Goal: Task Accomplishment & Management: Manage account settings

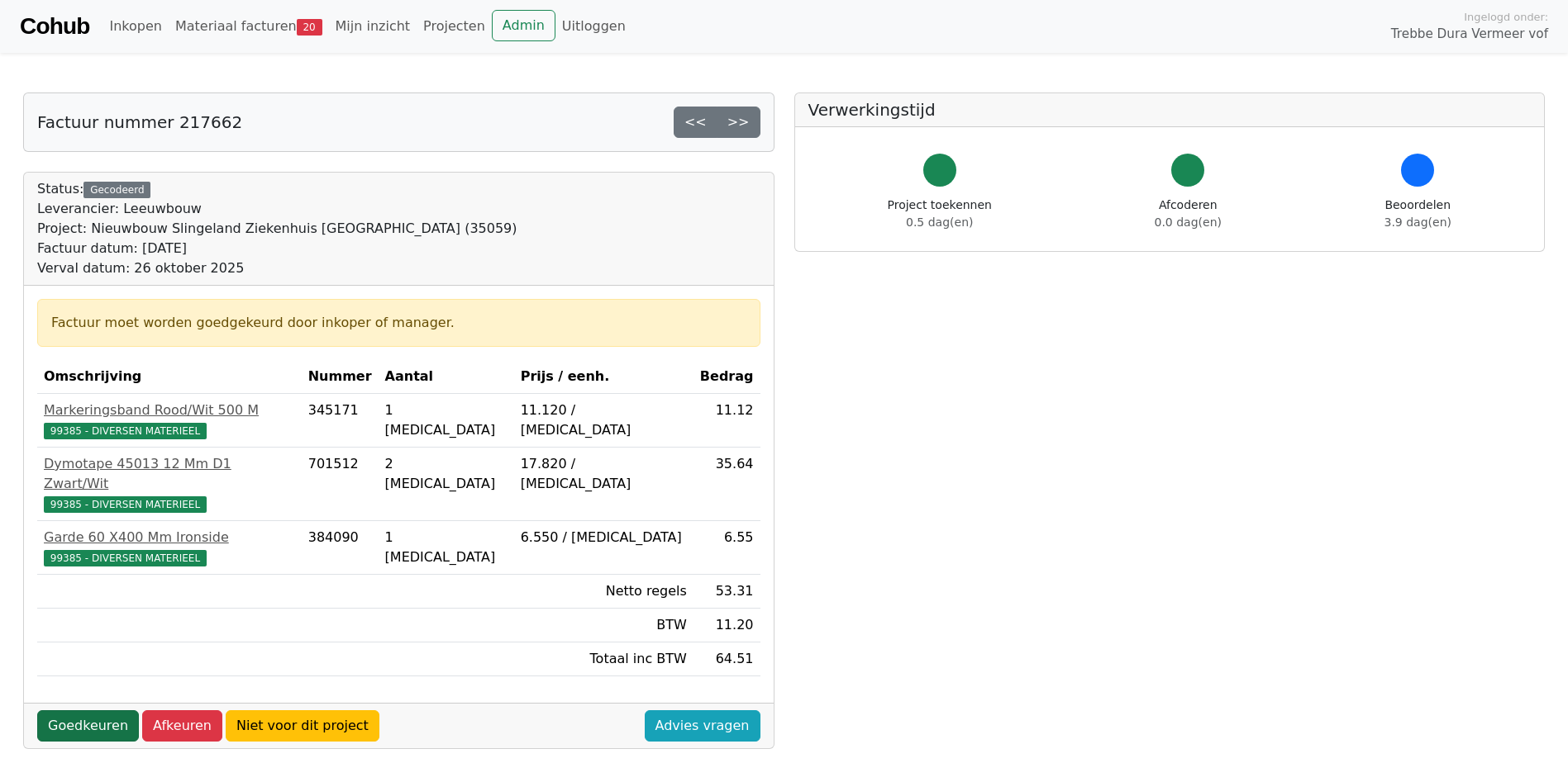
click at [59, 710] on link "Goedkeuren" at bounding box center [88, 726] width 102 height 32
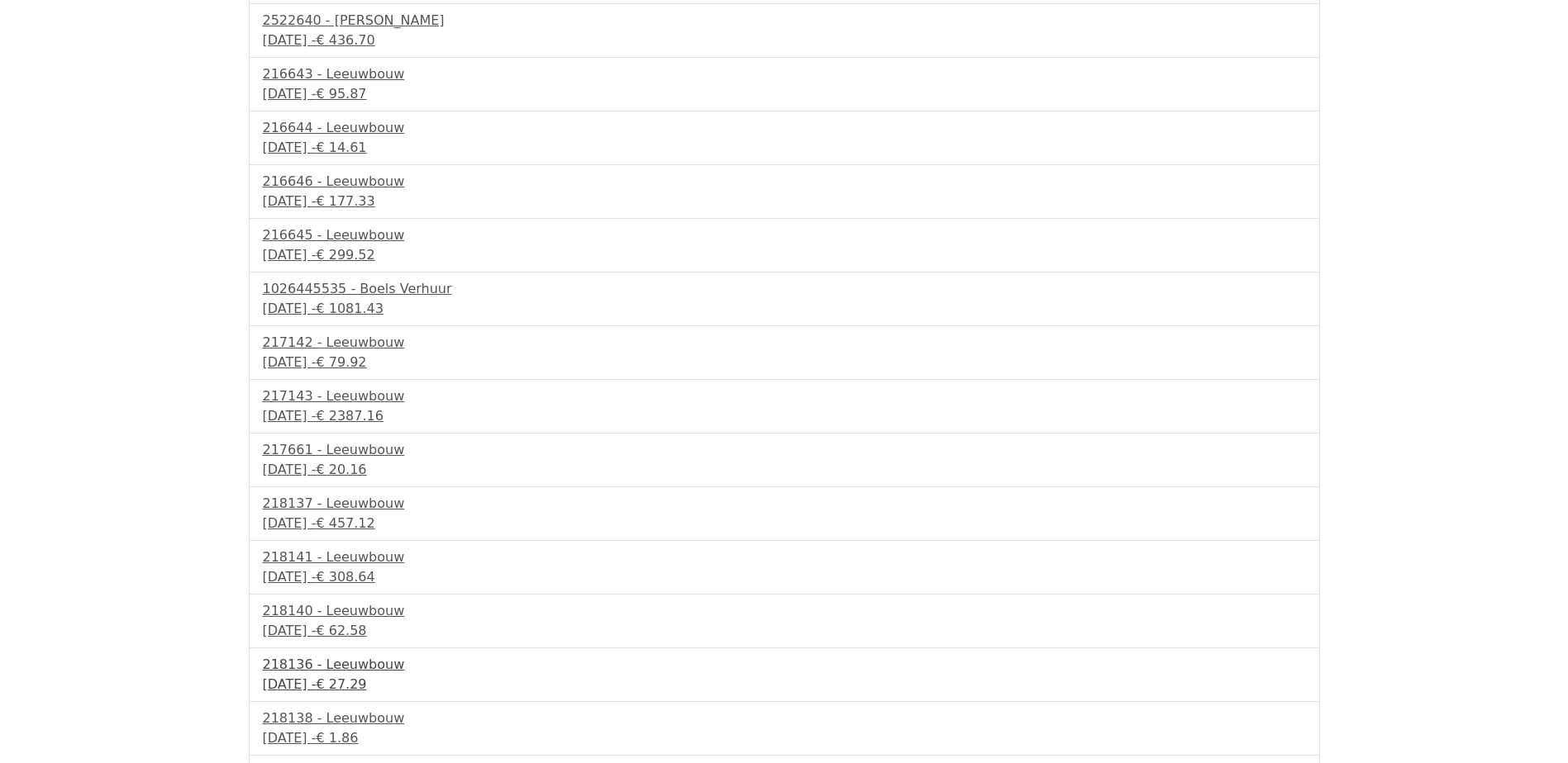
scroll to position [437, 0]
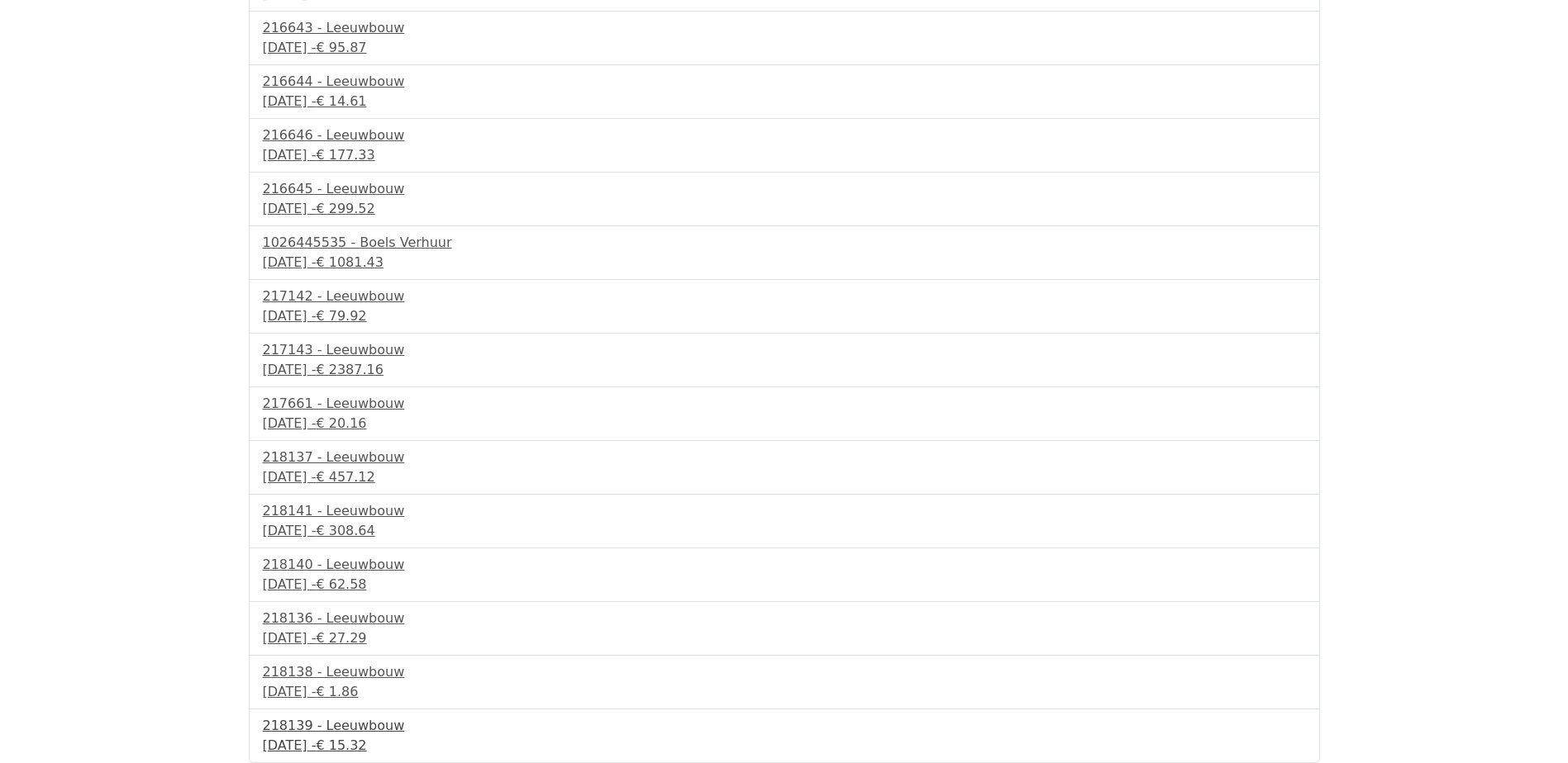
click at [357, 738] on div "29 september 2025 - € 15.32" at bounding box center [784, 745] width 1043 height 20
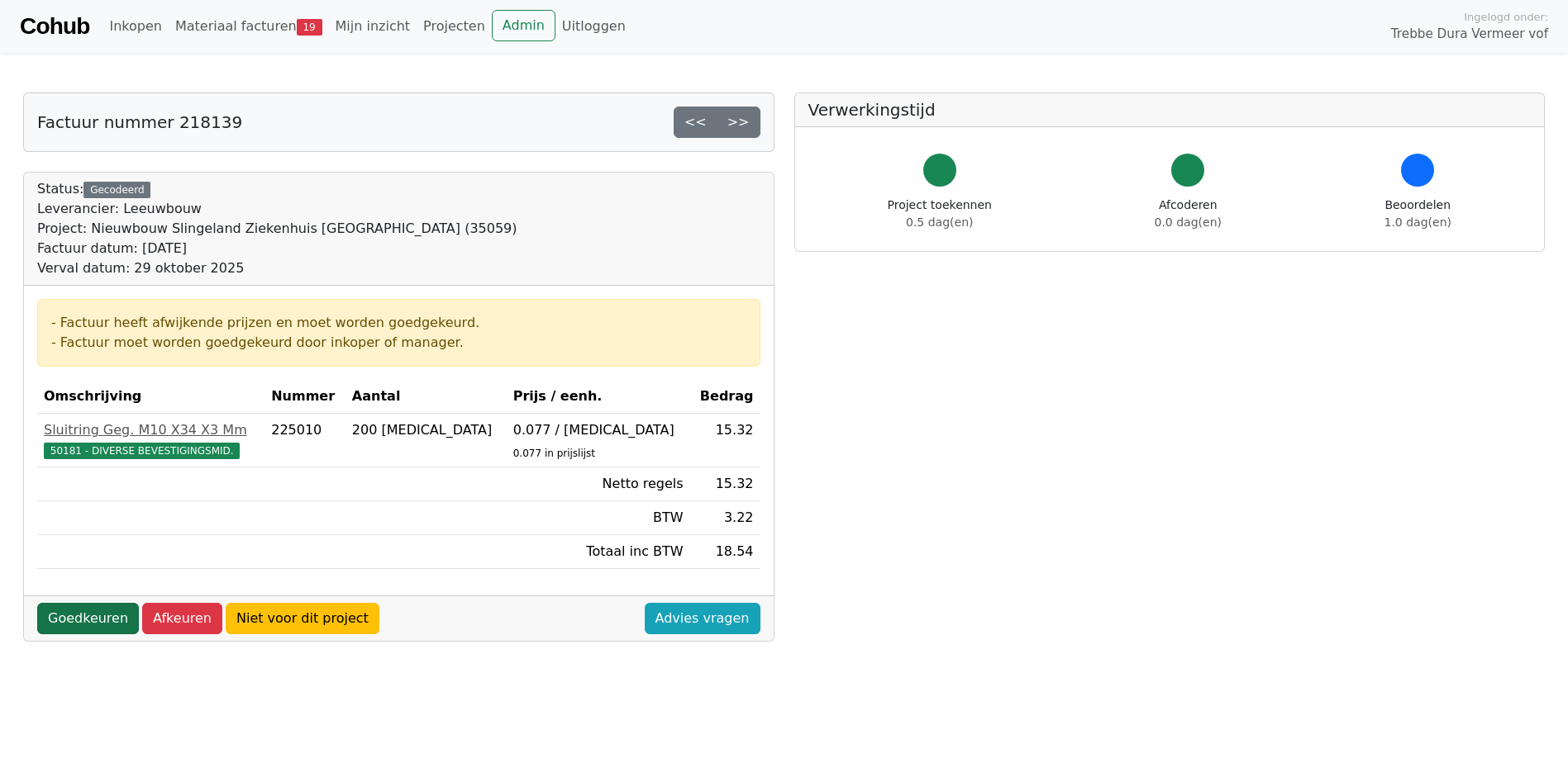
click at [69, 613] on link "Goedkeuren" at bounding box center [88, 619] width 102 height 32
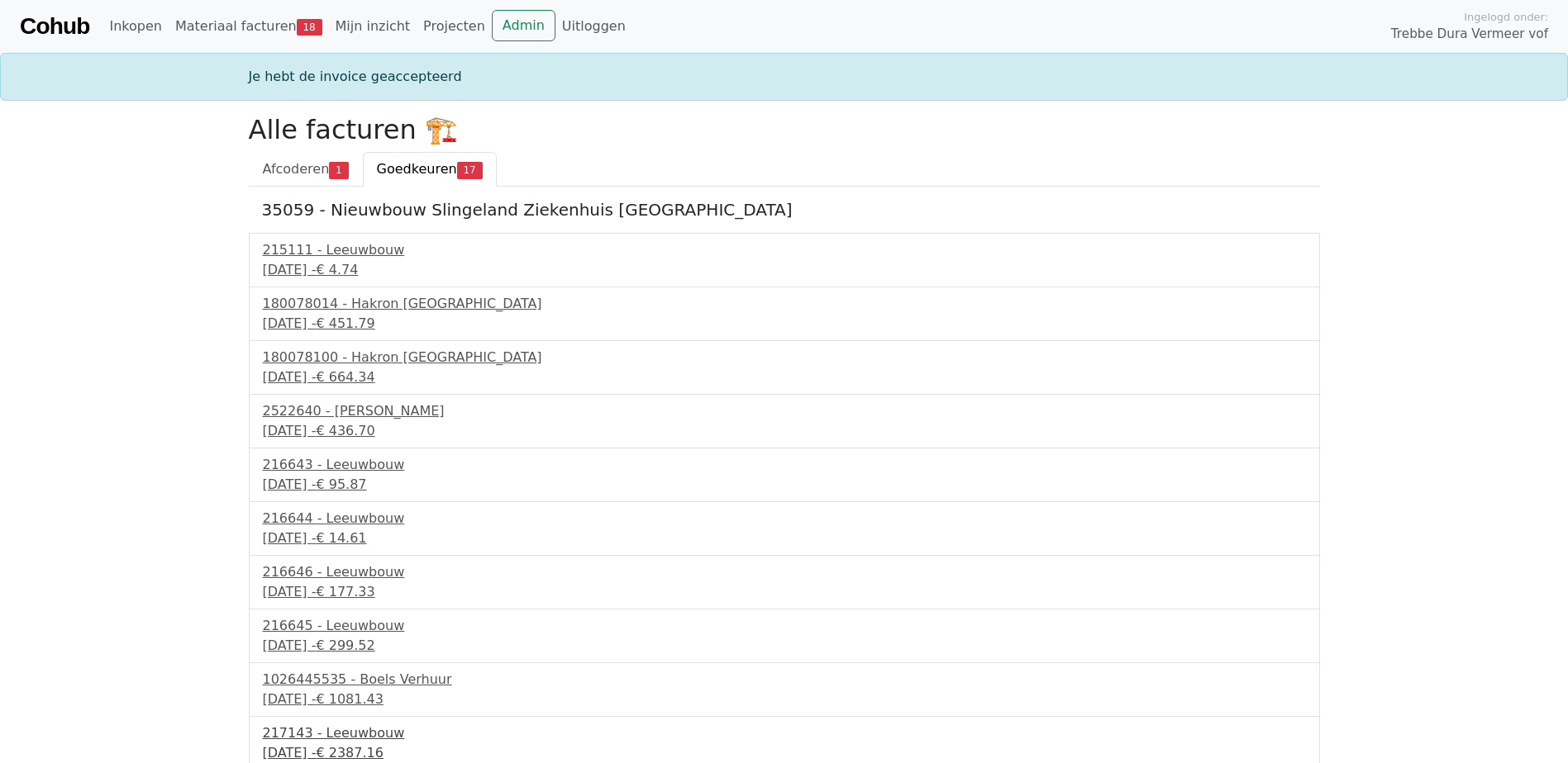
click at [342, 742] on div "217143 - Leeuwbouw" at bounding box center [784, 733] width 1043 height 20
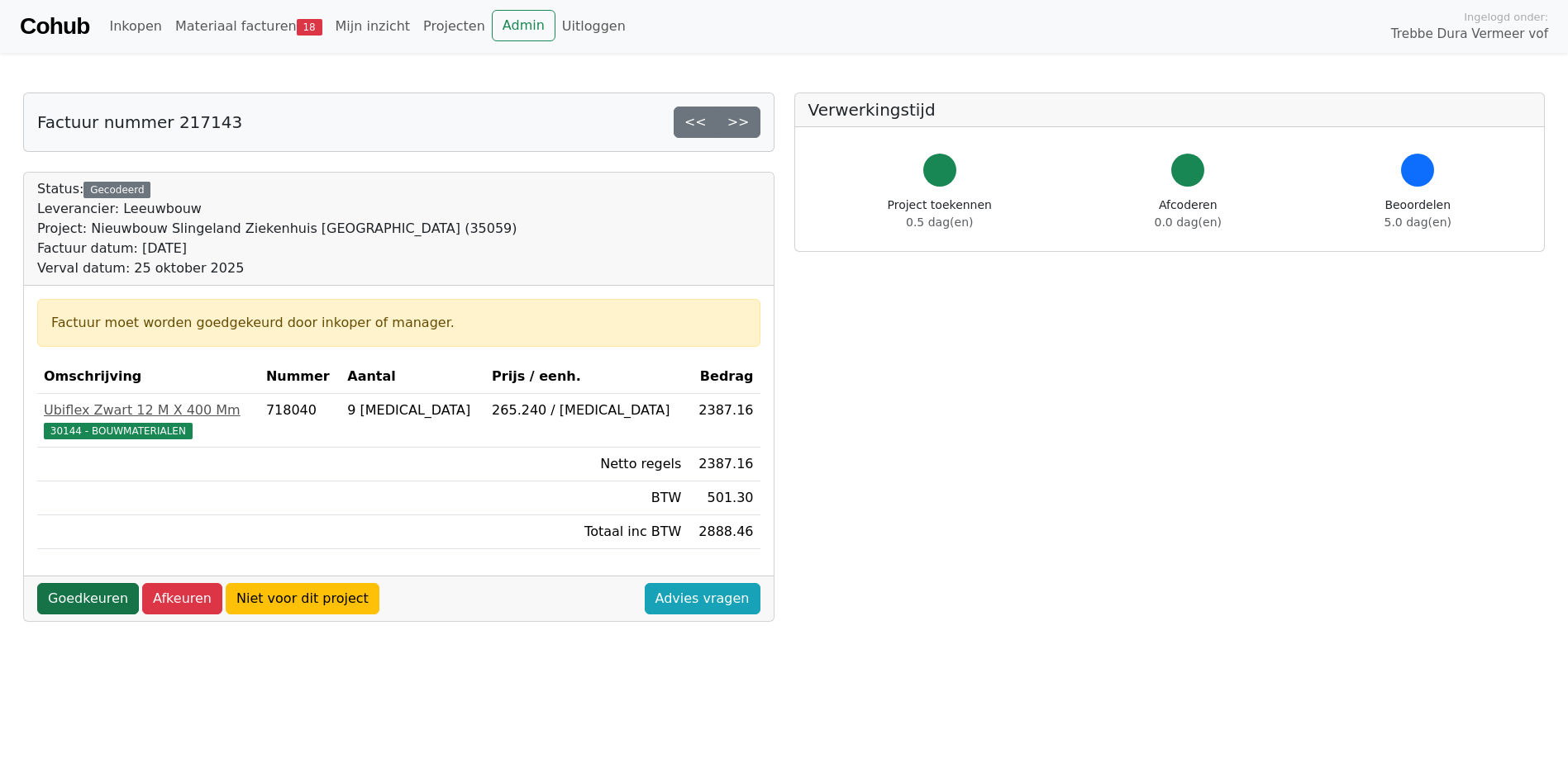
click at [107, 602] on link "Goedkeuren" at bounding box center [88, 599] width 102 height 32
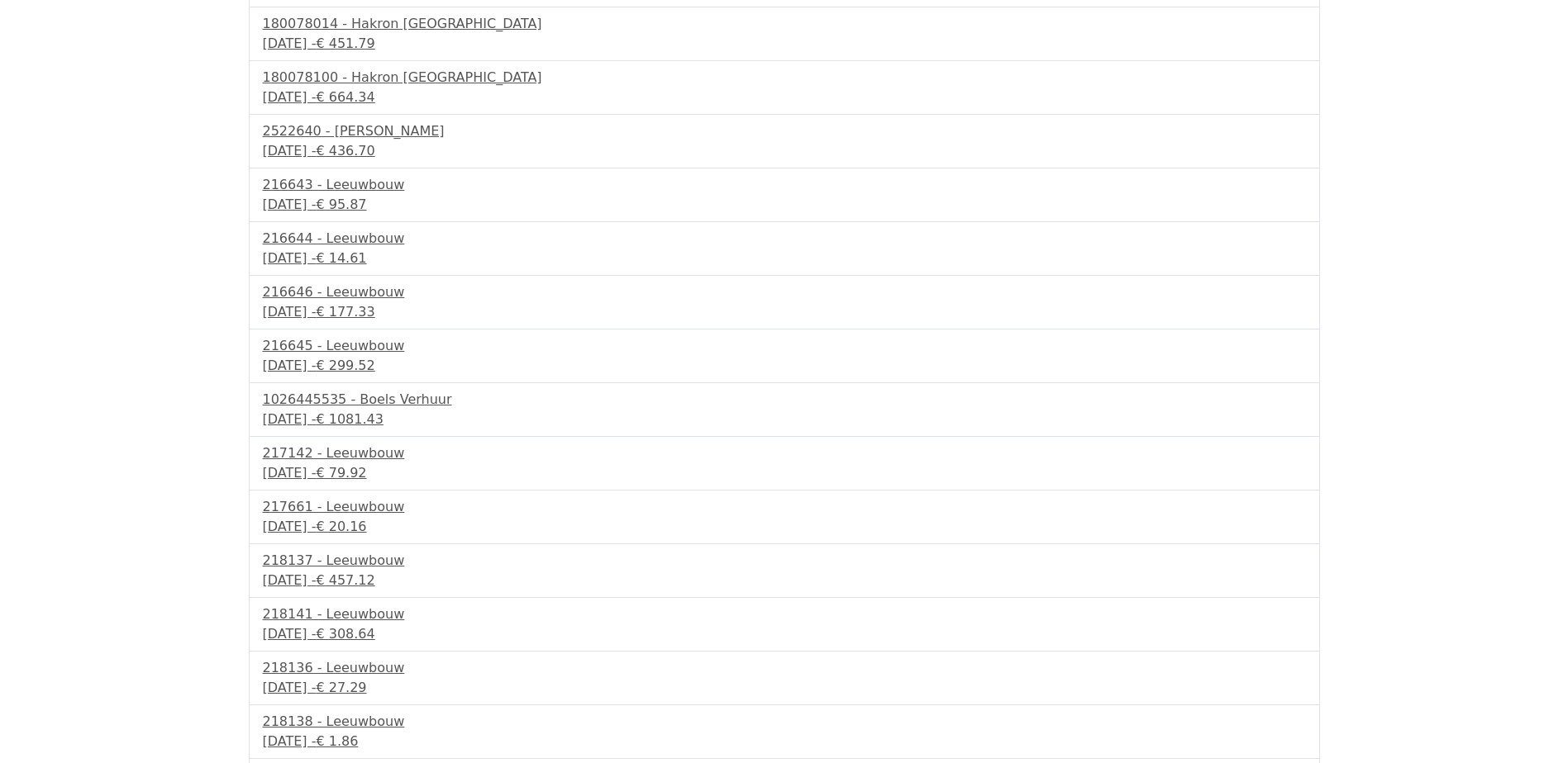
scroll to position [330, 0]
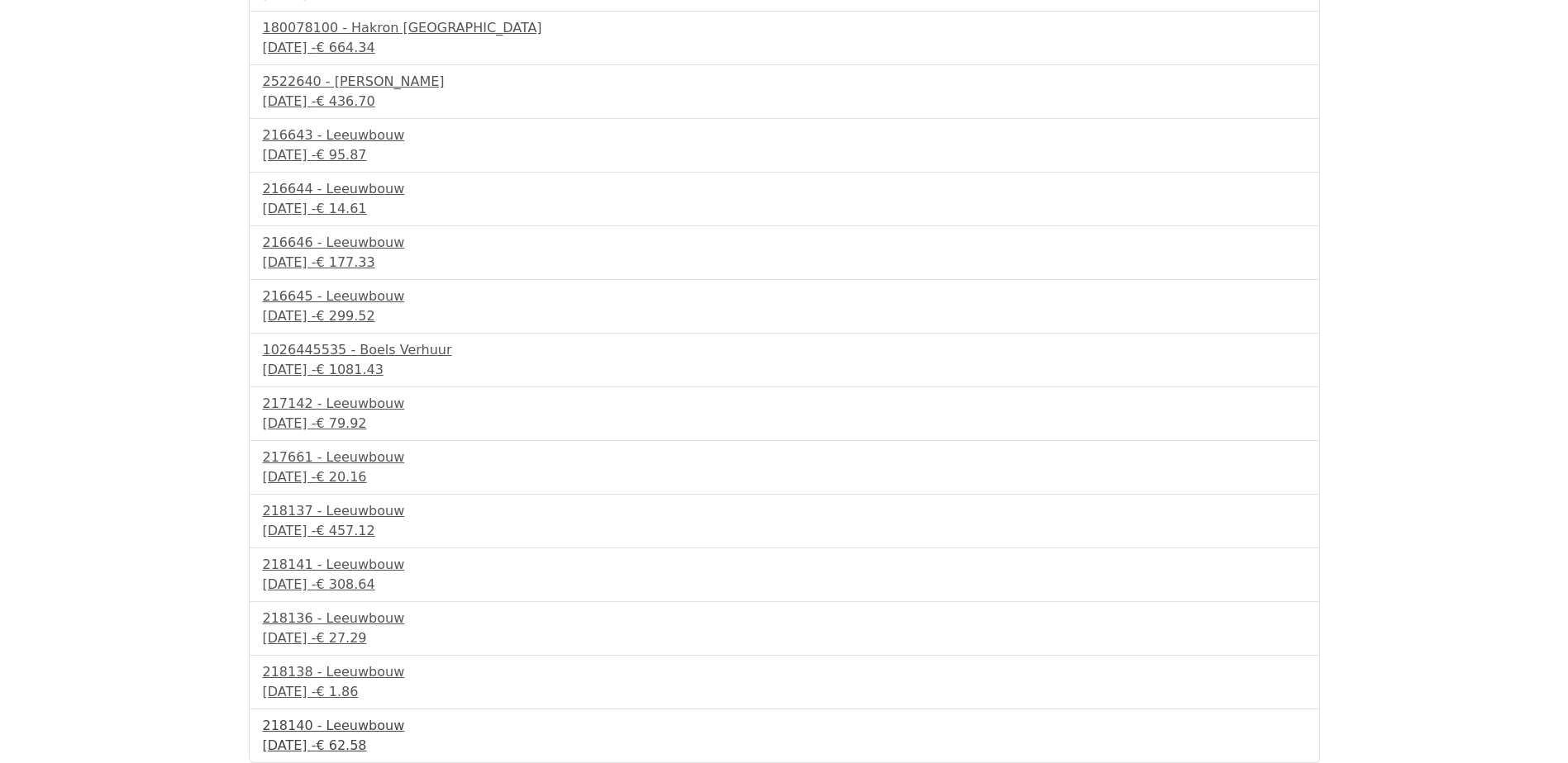
click at [374, 734] on div "218140 - Leeuwbouw" at bounding box center [784, 726] width 1043 height 20
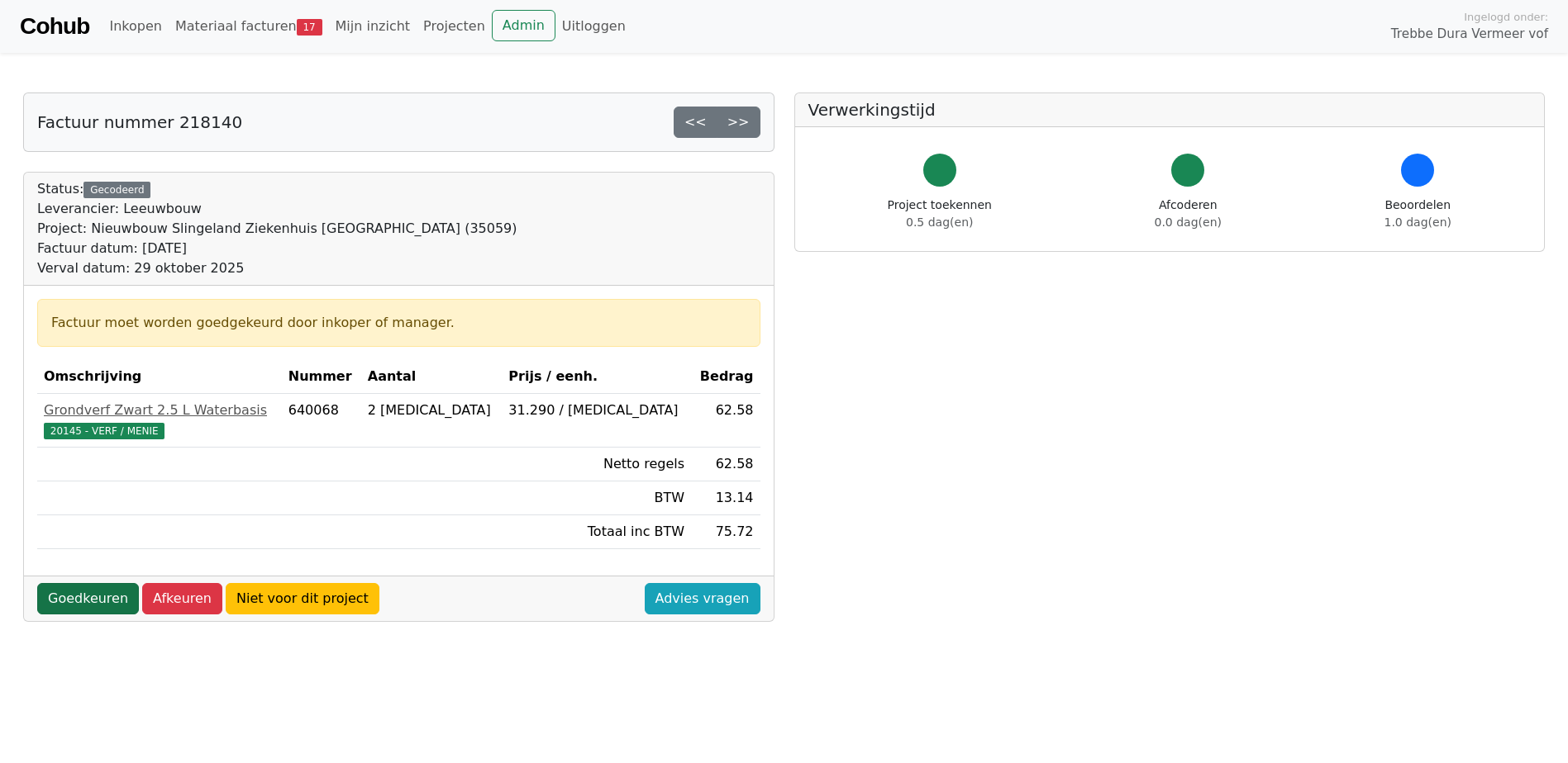
click at [103, 600] on link "Goedkeuren" at bounding box center [88, 599] width 102 height 32
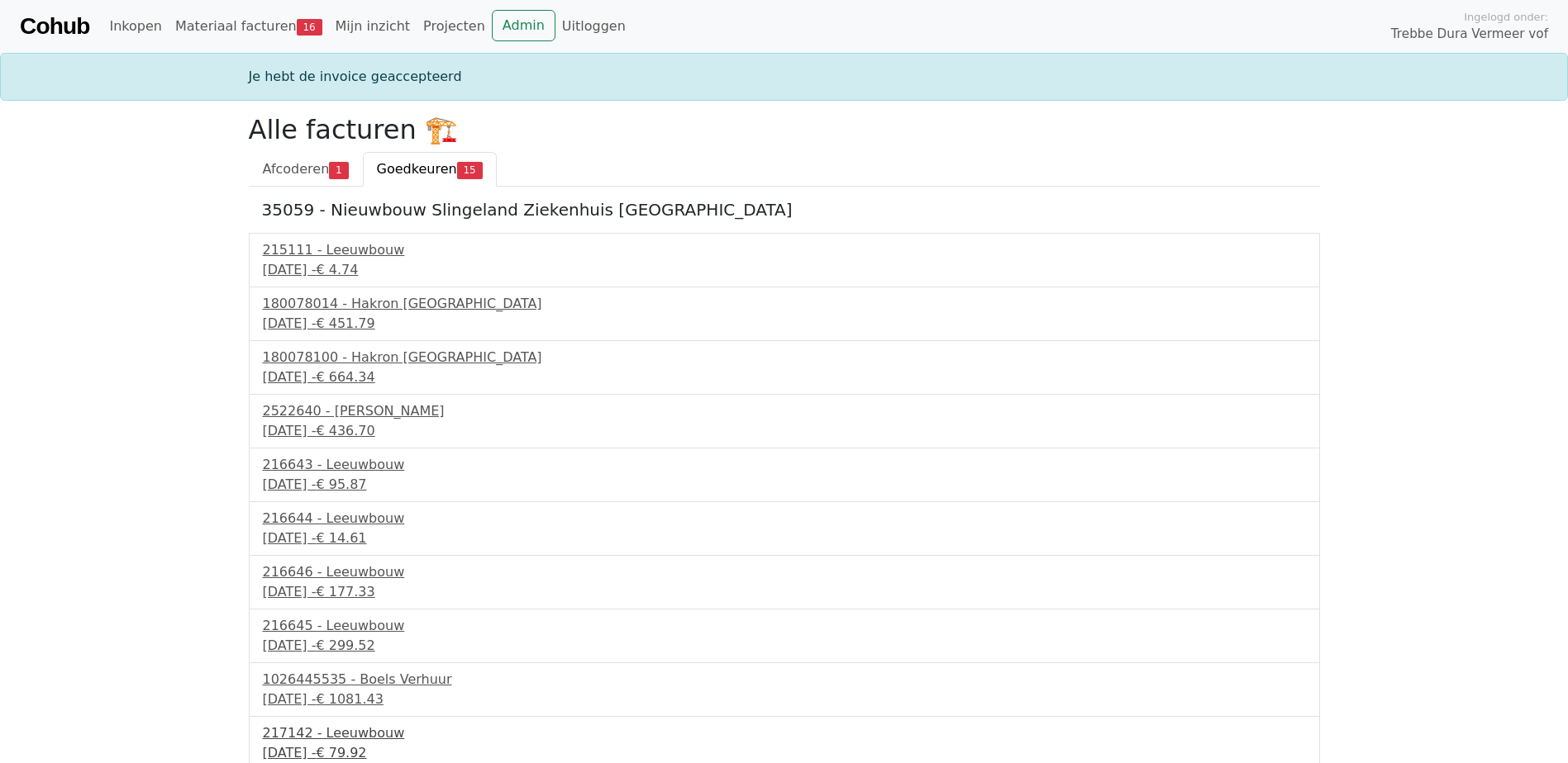
click at [345, 744] on div "25 september 2025 - € 79.92" at bounding box center [784, 753] width 1043 height 20
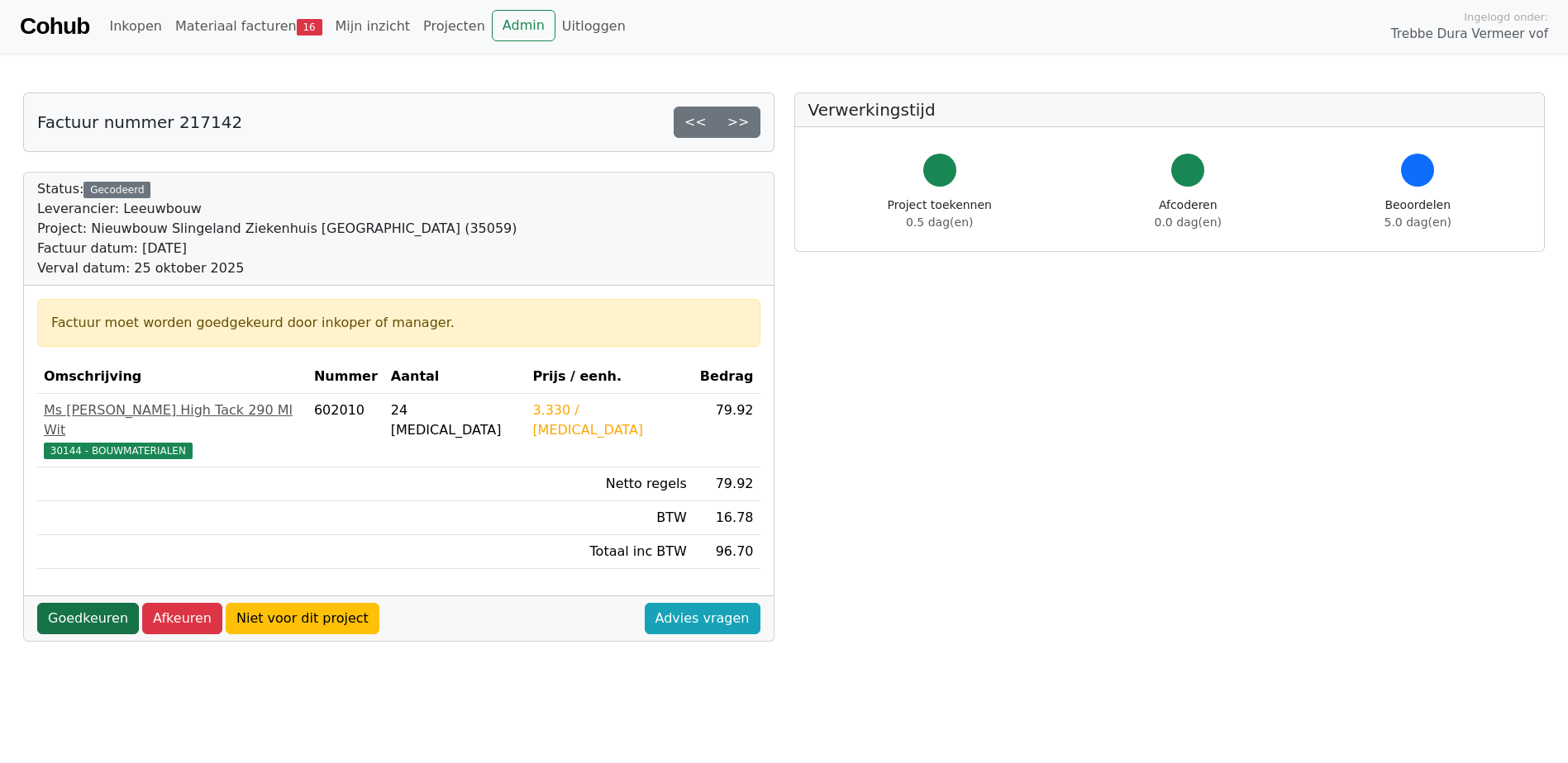
click at [116, 603] on link "Goedkeuren" at bounding box center [88, 619] width 102 height 32
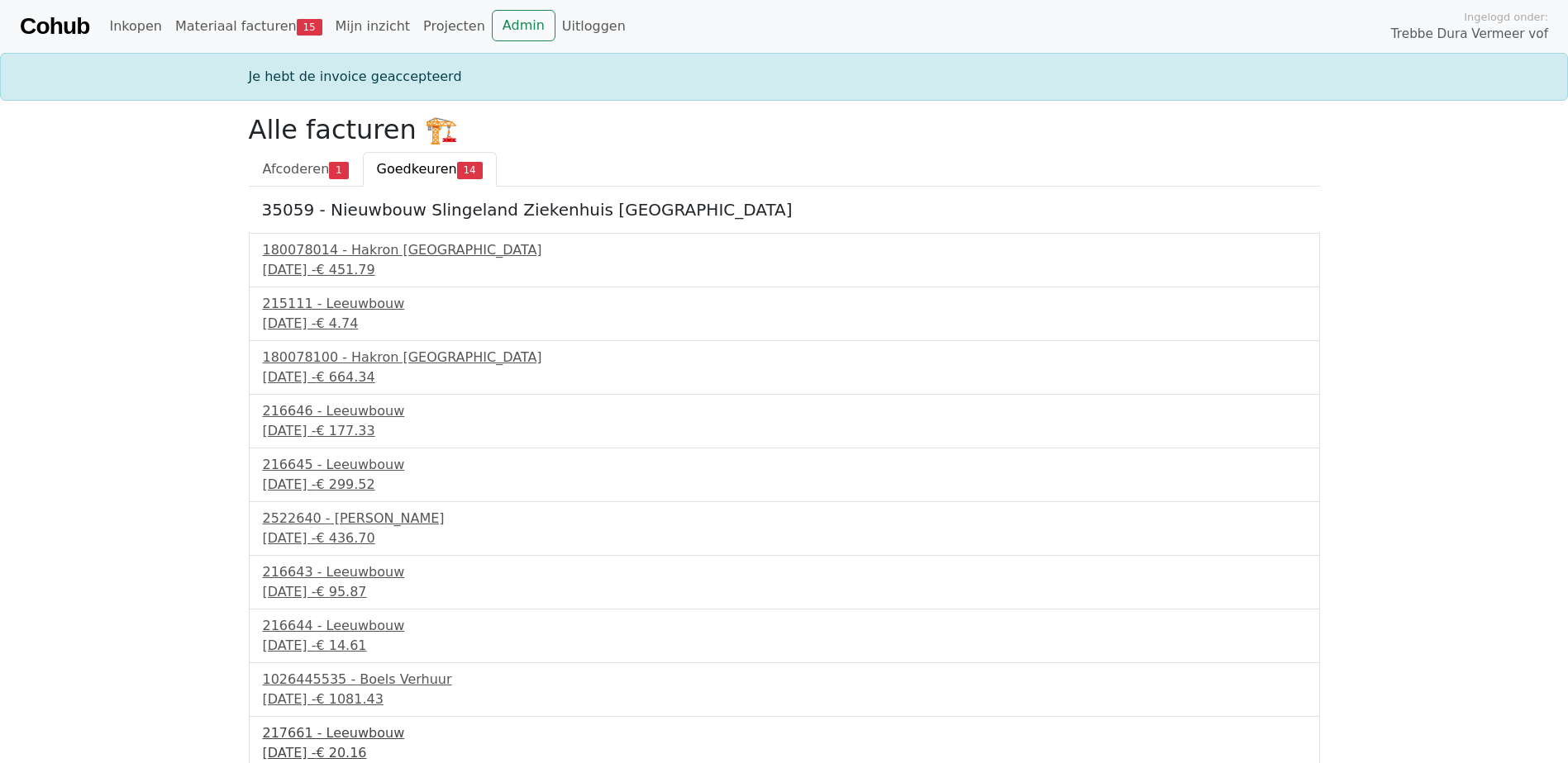
click at [313, 745] on div "[DATE] - € 20.16" at bounding box center [784, 753] width 1043 height 20
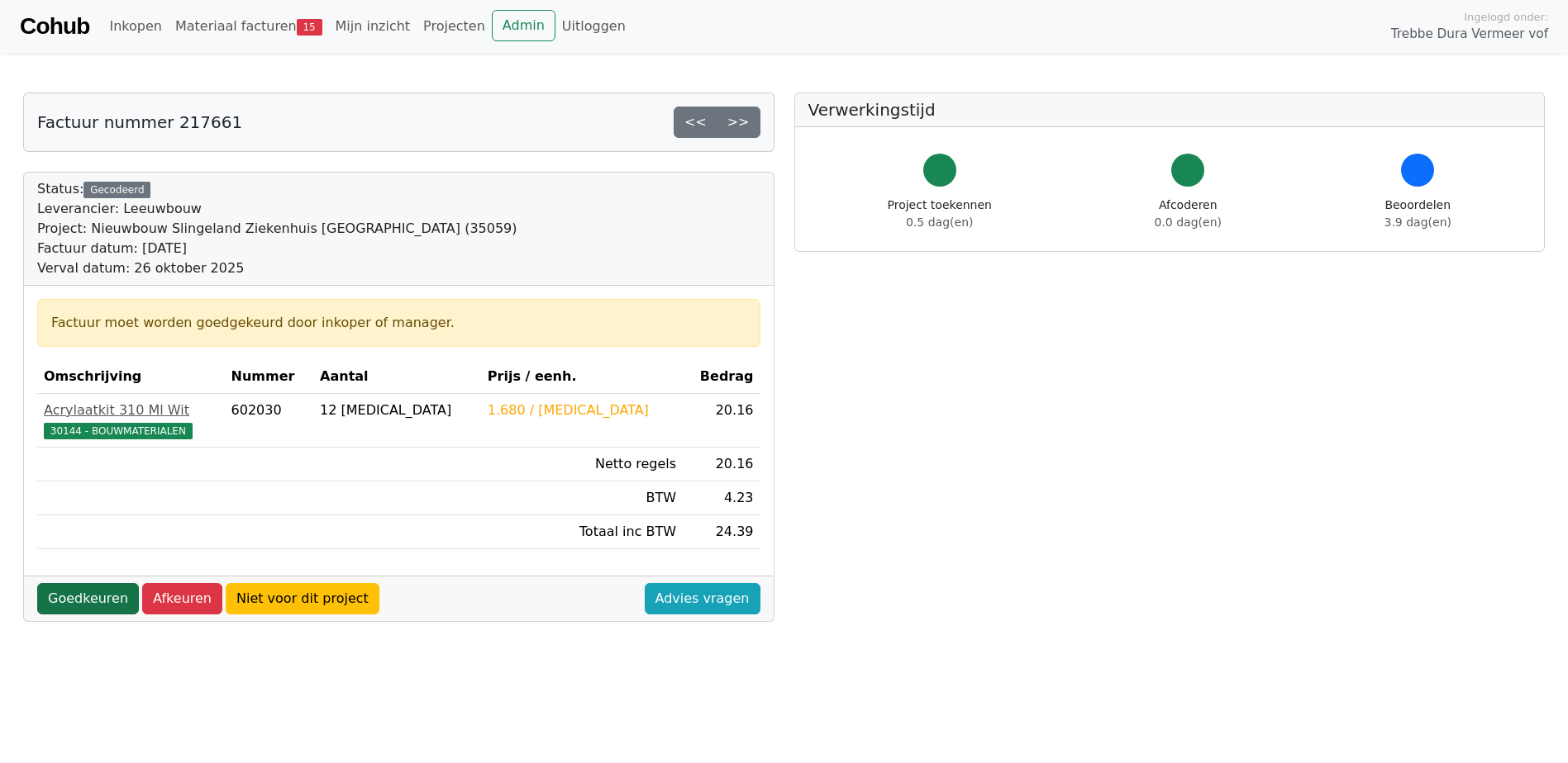
click at [97, 593] on link "Goedkeuren" at bounding box center [88, 599] width 102 height 32
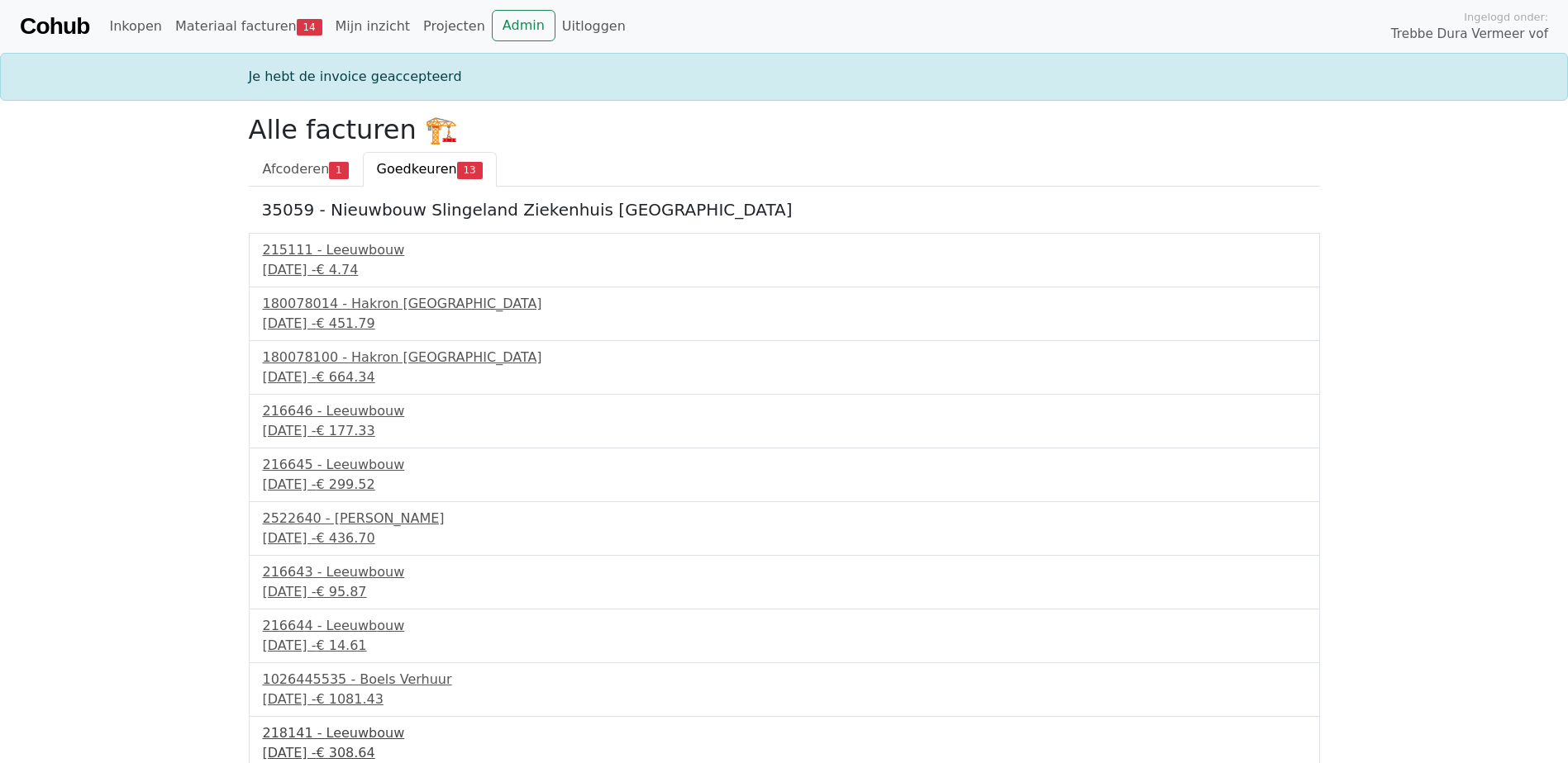
click at [308, 732] on div "218141 - Leeuwbouw" at bounding box center [784, 733] width 1043 height 20
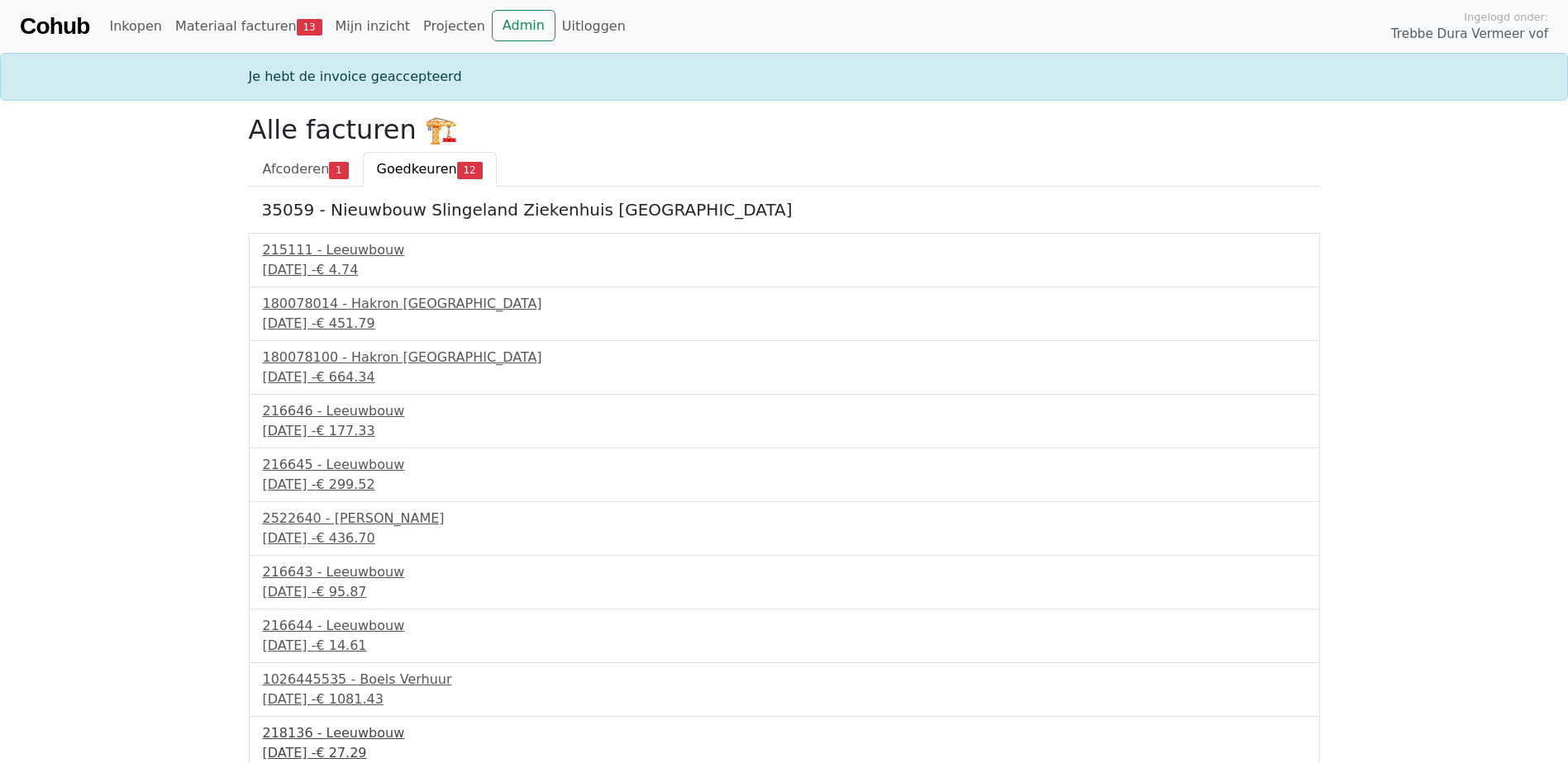
click at [360, 758] on div "[DATE] - € 27.29" at bounding box center [784, 753] width 1043 height 20
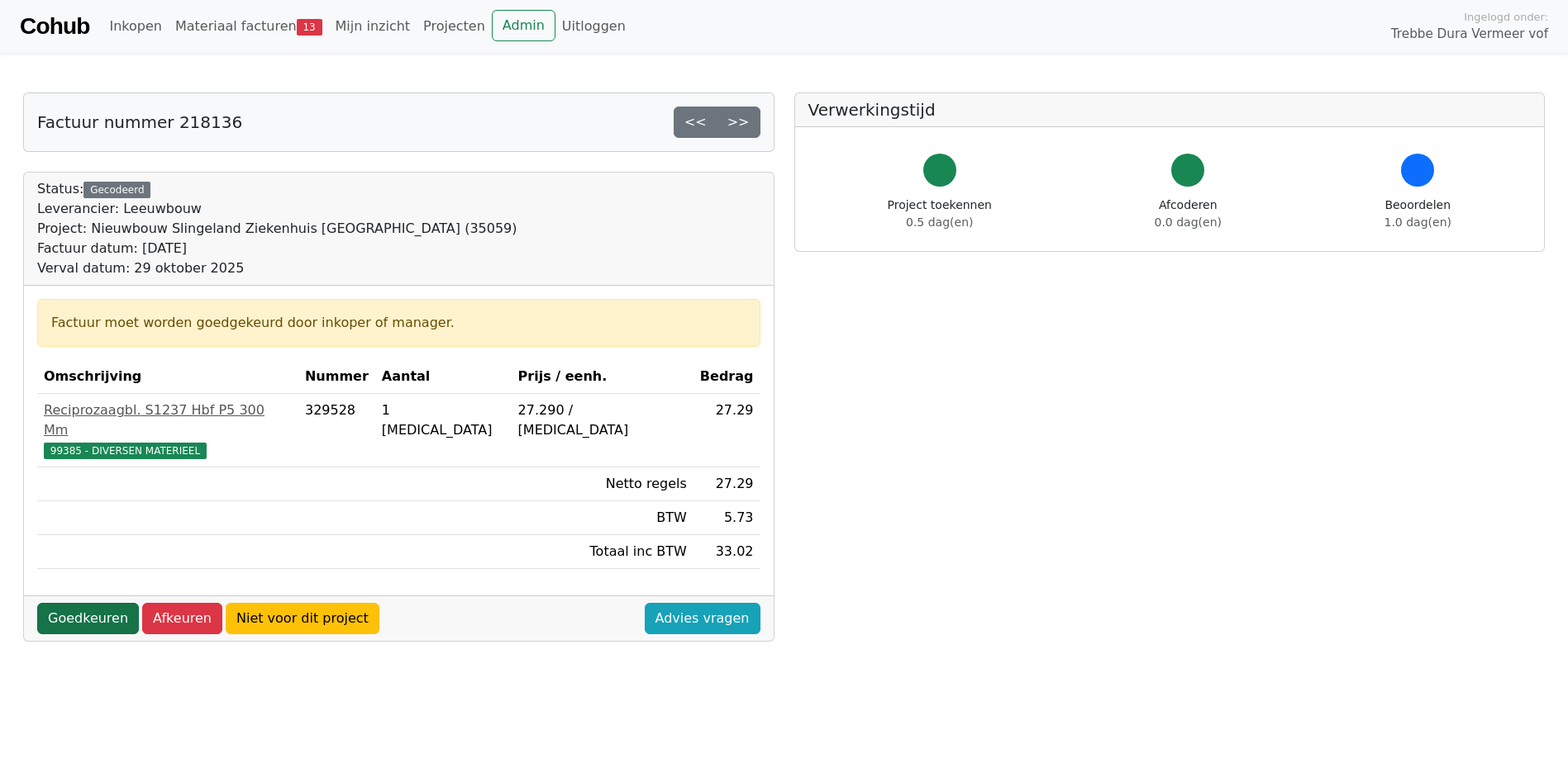
click at [86, 603] on link "Goedkeuren" at bounding box center [88, 619] width 102 height 32
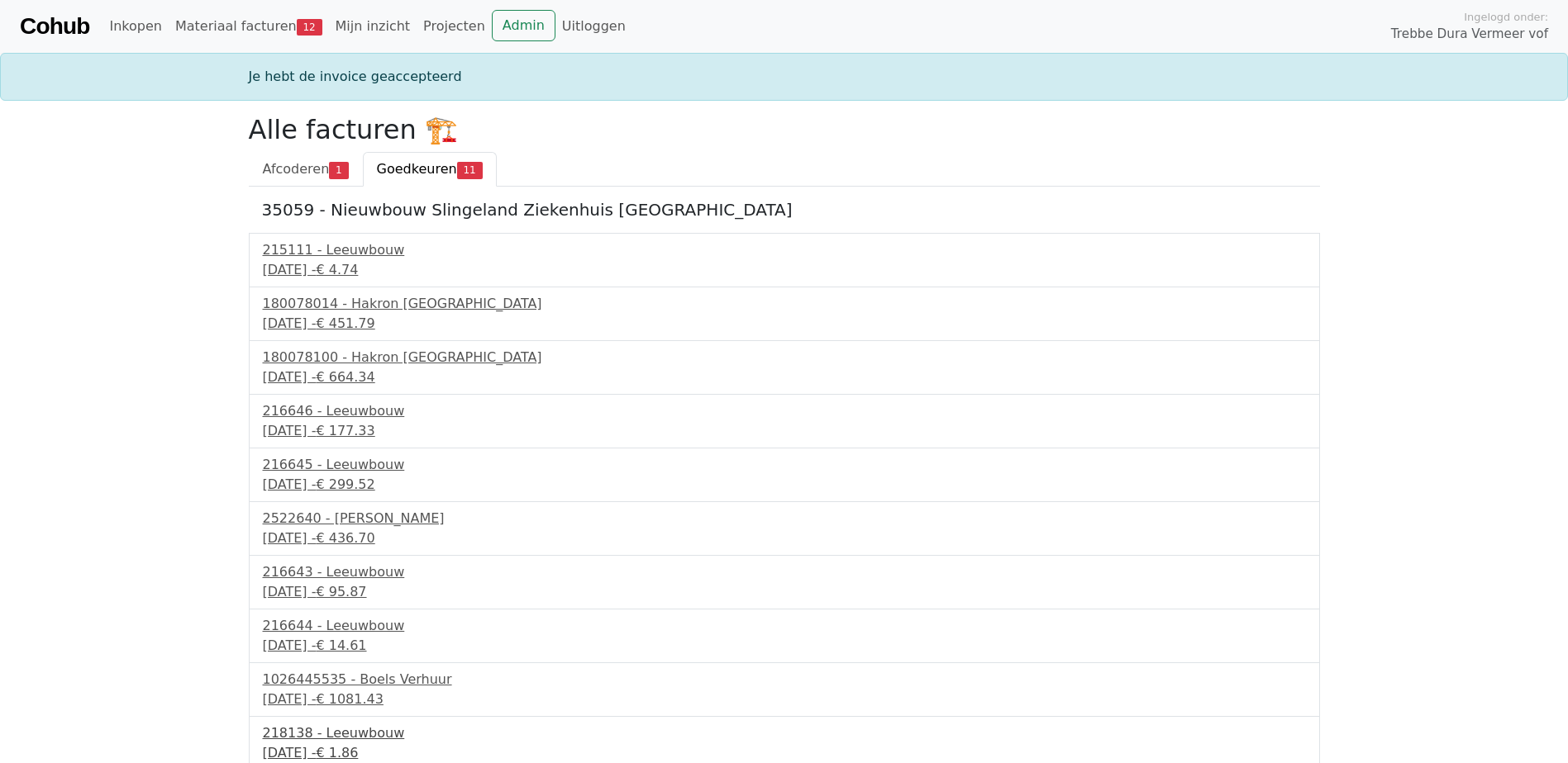
click at [350, 738] on div "218138 - Leeuwbouw" at bounding box center [784, 733] width 1043 height 20
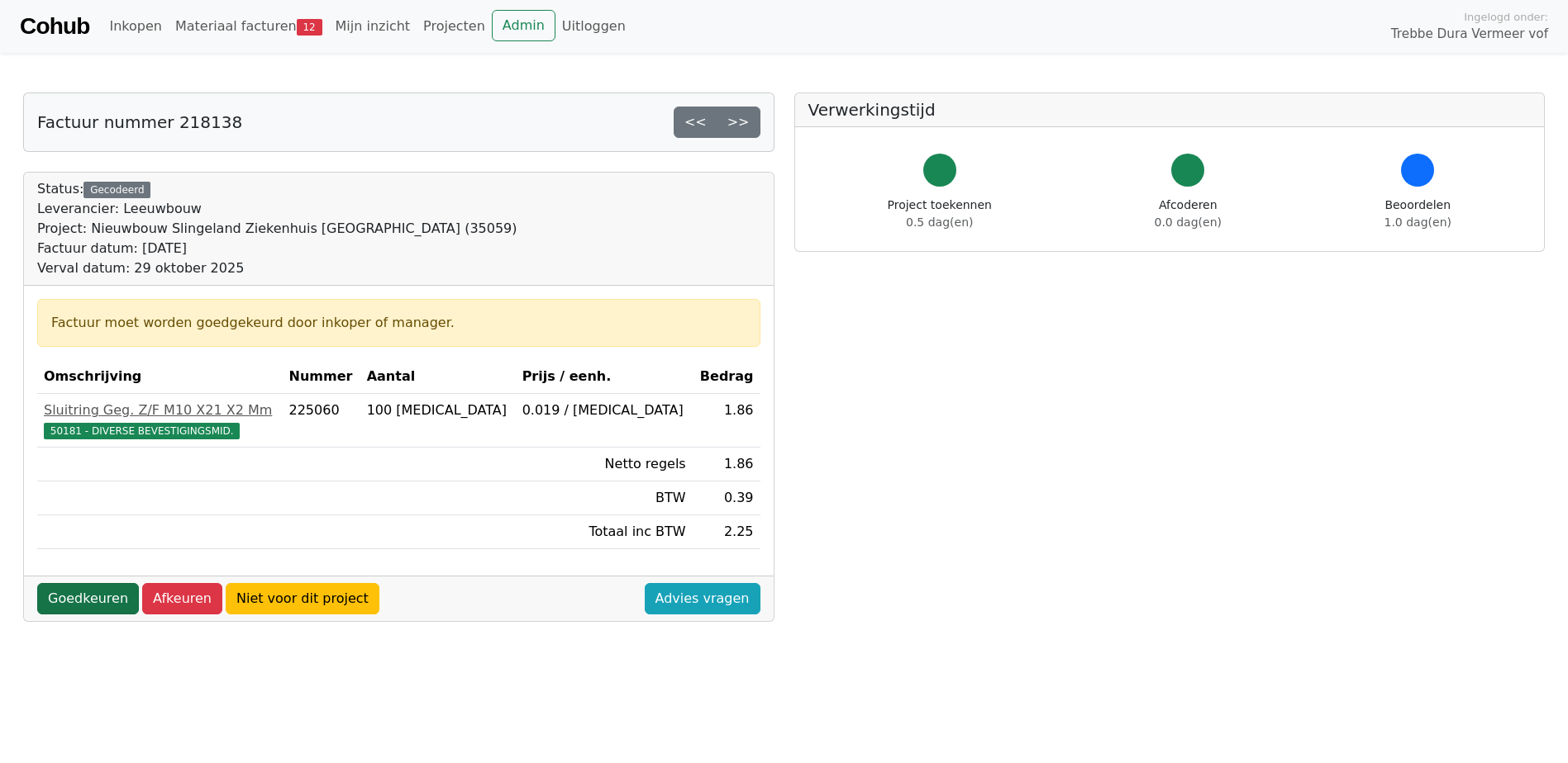
click at [98, 589] on link "Goedkeuren" at bounding box center [88, 599] width 102 height 32
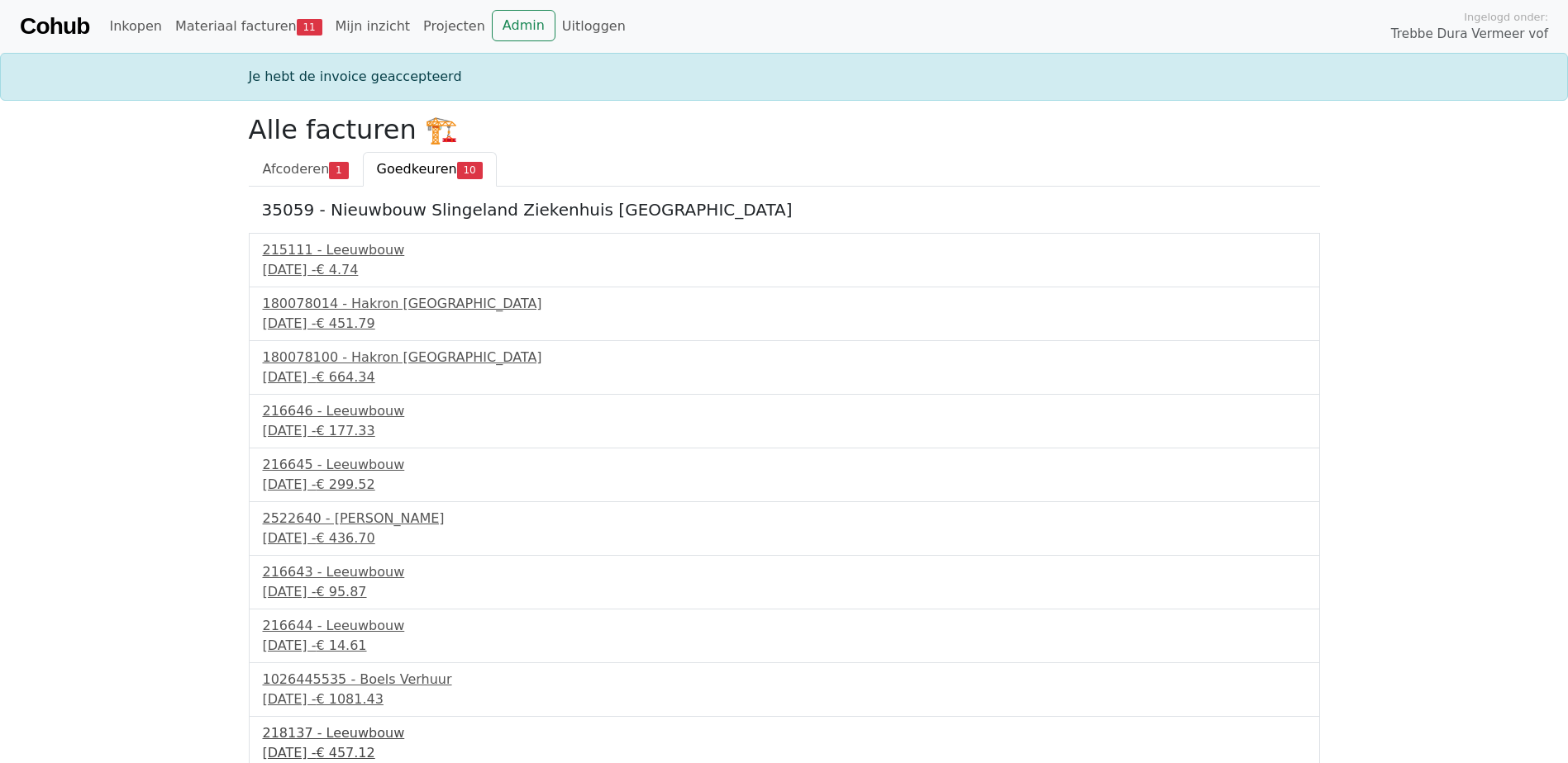
click at [300, 728] on div "218137 - Leeuwbouw" at bounding box center [784, 733] width 1043 height 20
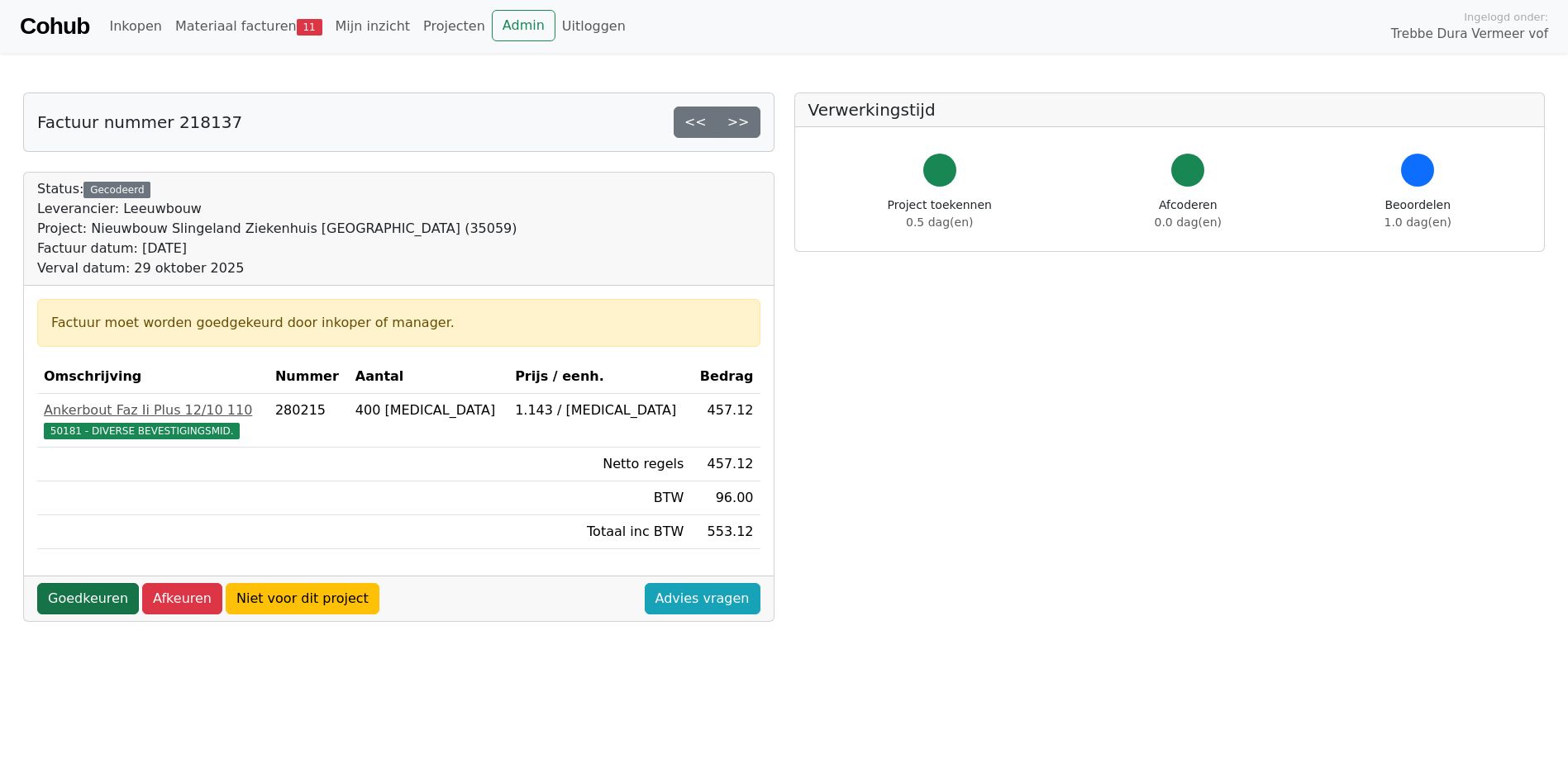
click at [110, 597] on link "Goedkeuren" at bounding box center [88, 599] width 102 height 32
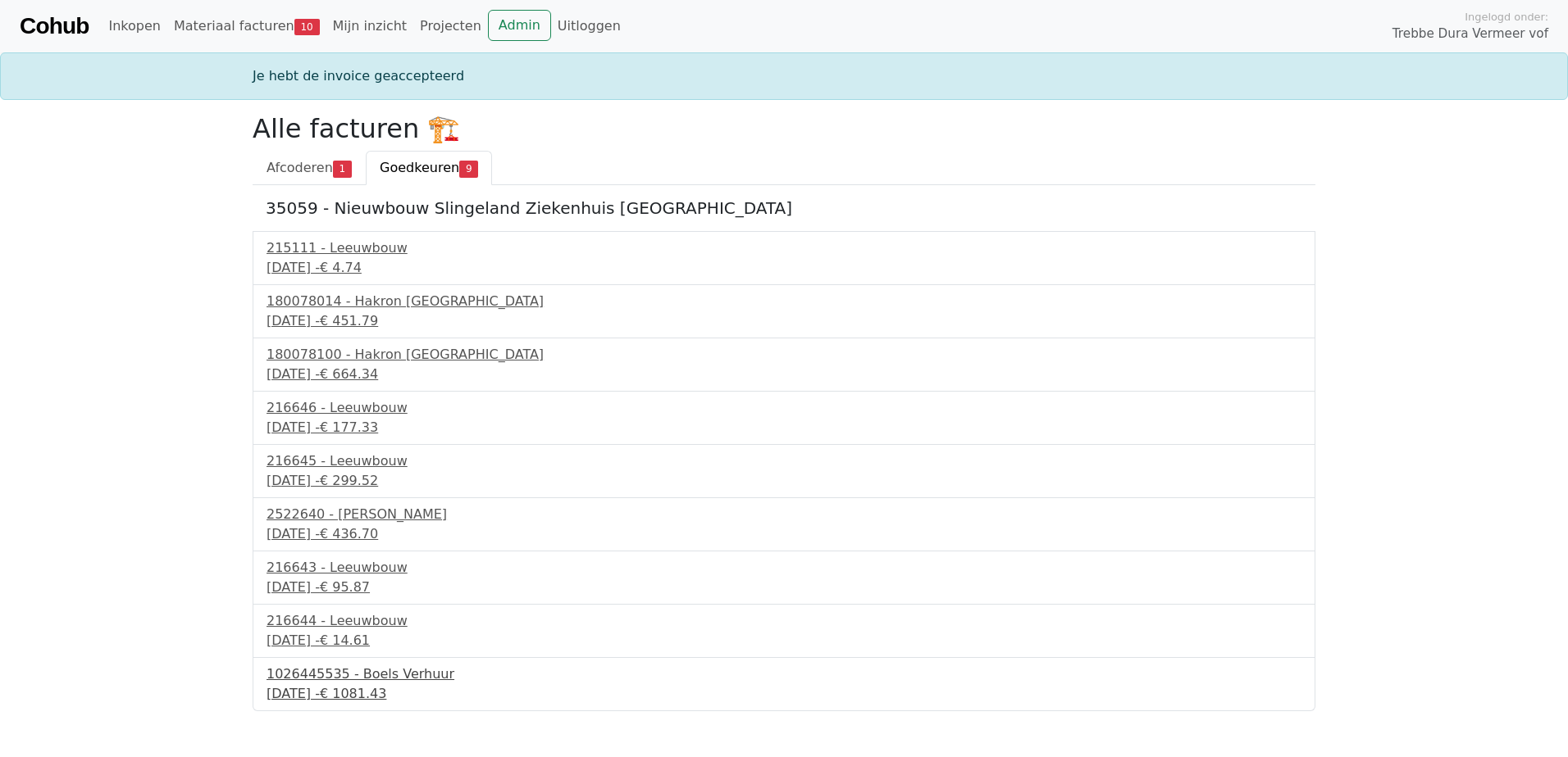
click at [344, 672] on div "1026445535 - Boels Verhuur" at bounding box center [784, 674] width 1035 height 20
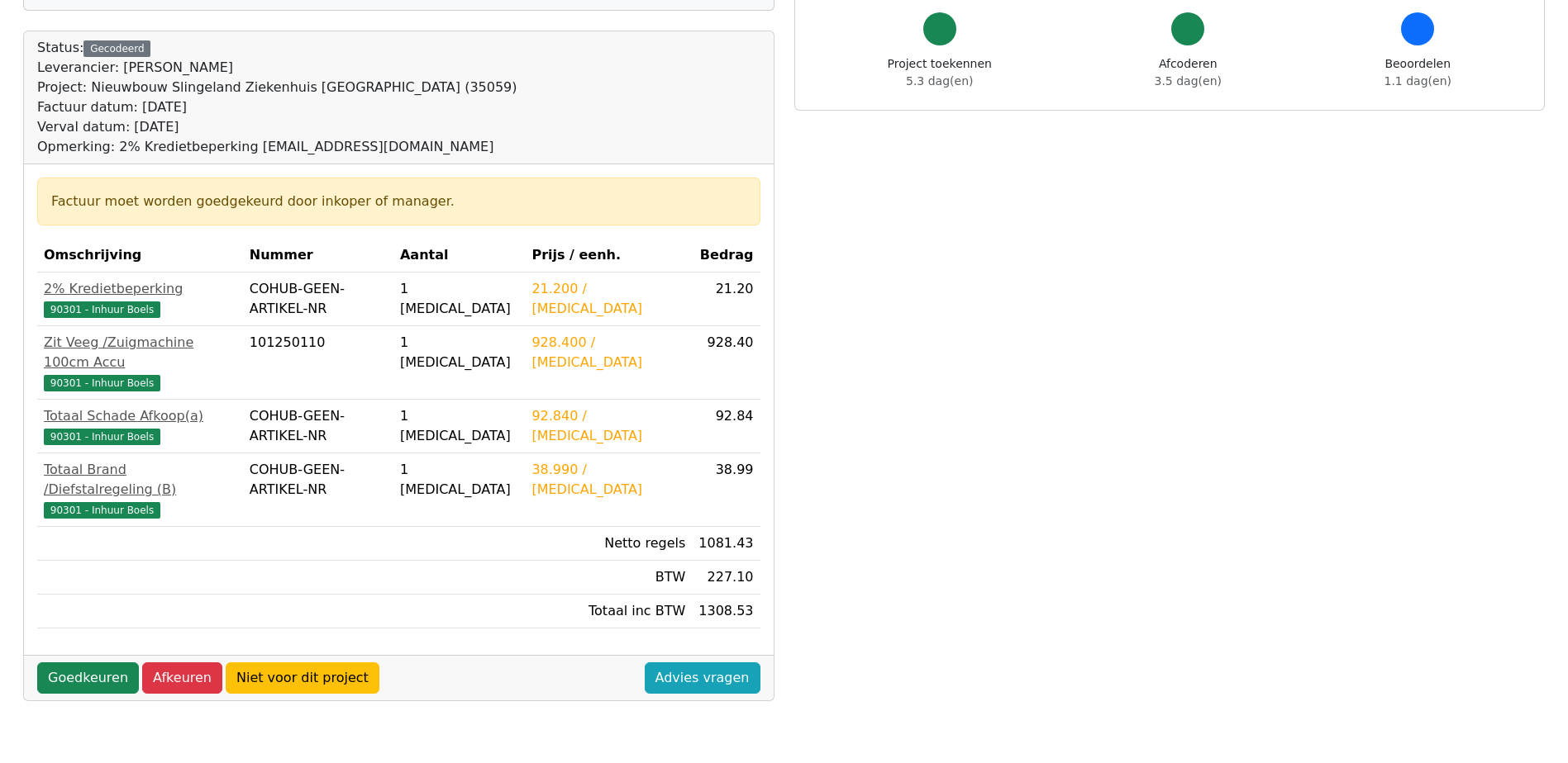
scroll to position [165, 0]
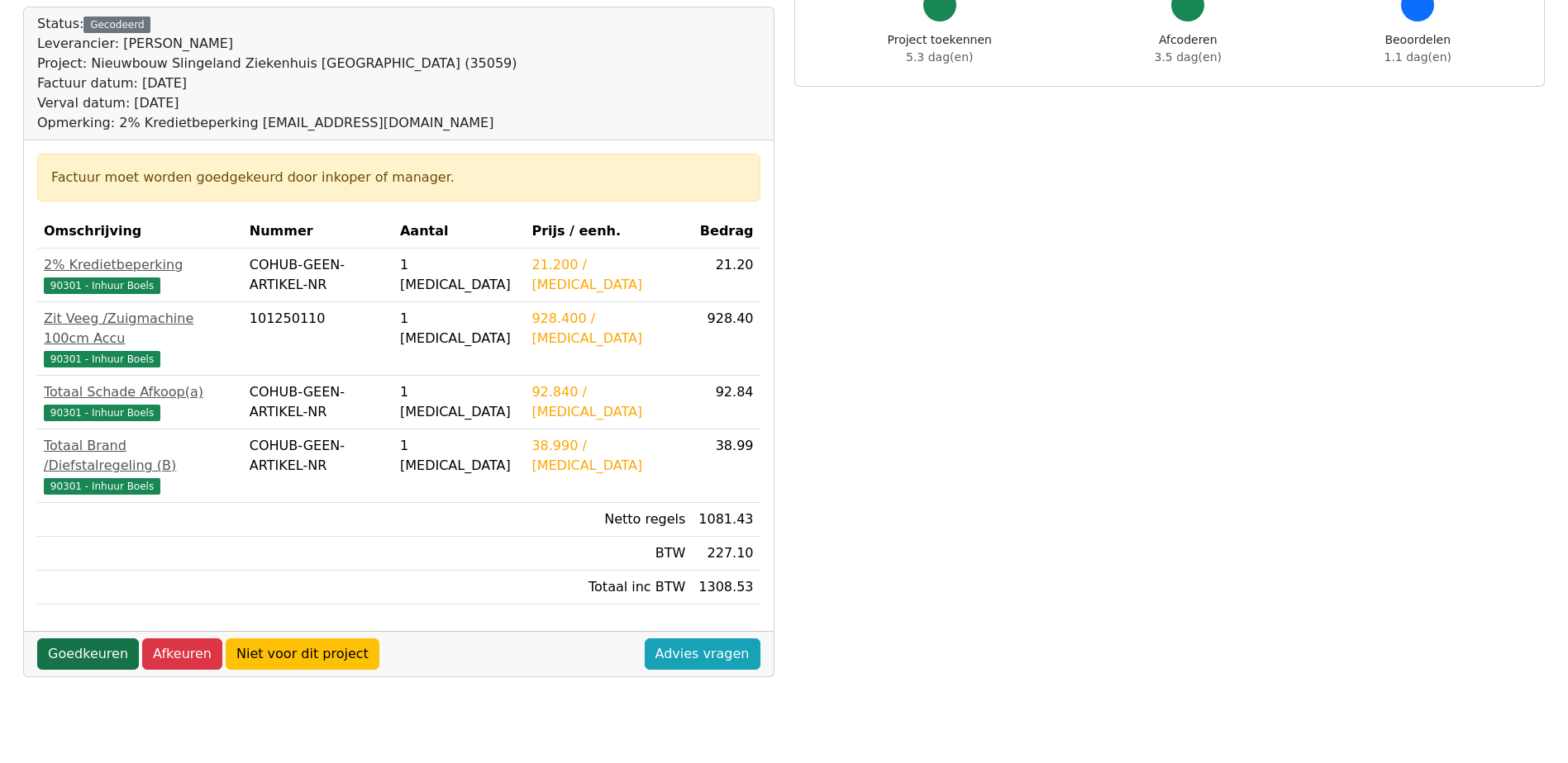
click at [97, 638] on link "Goedkeuren" at bounding box center [88, 654] width 102 height 32
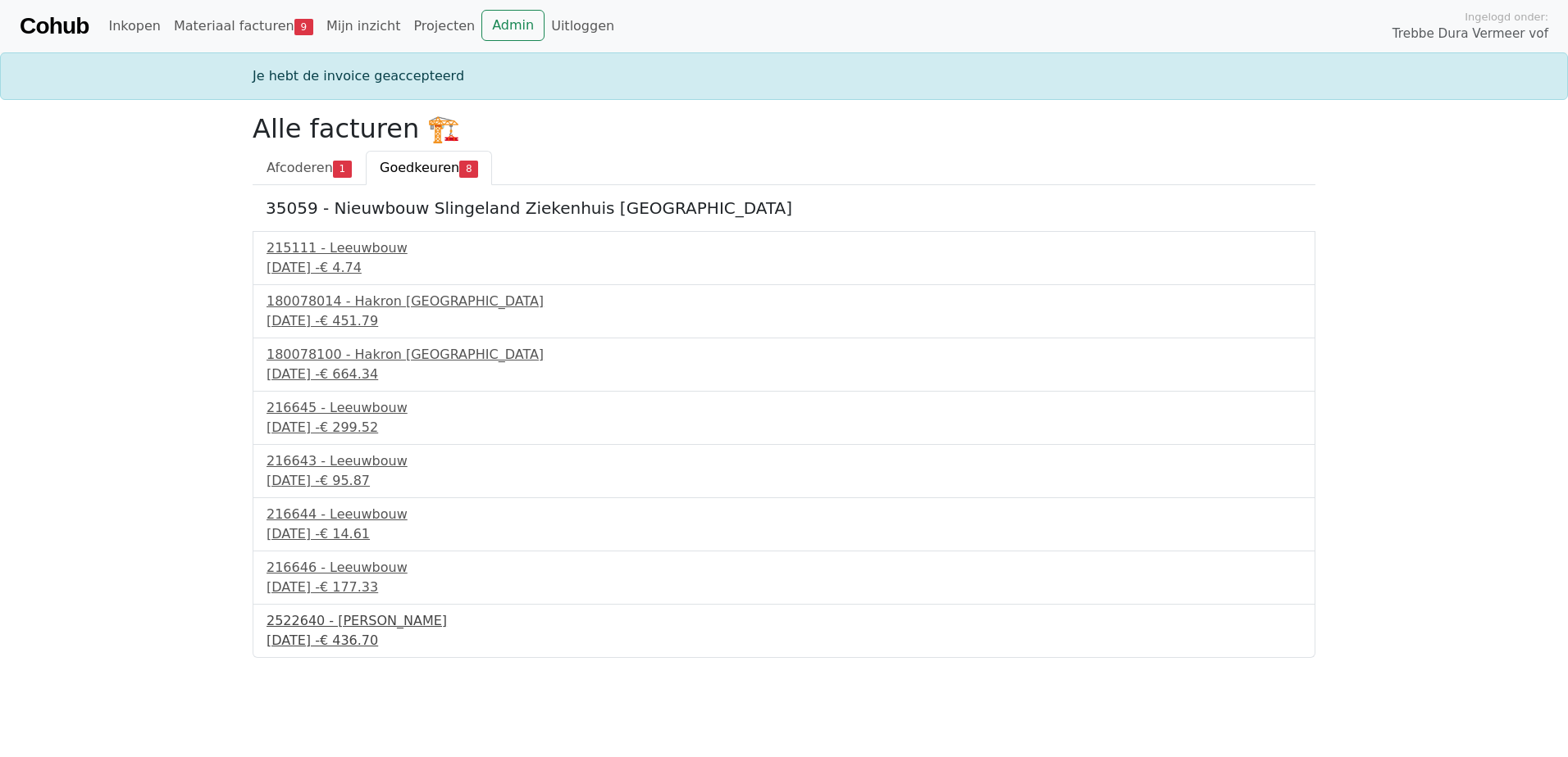
click at [383, 631] on div "2522640 - Van Dalen" at bounding box center [784, 621] width 1035 height 20
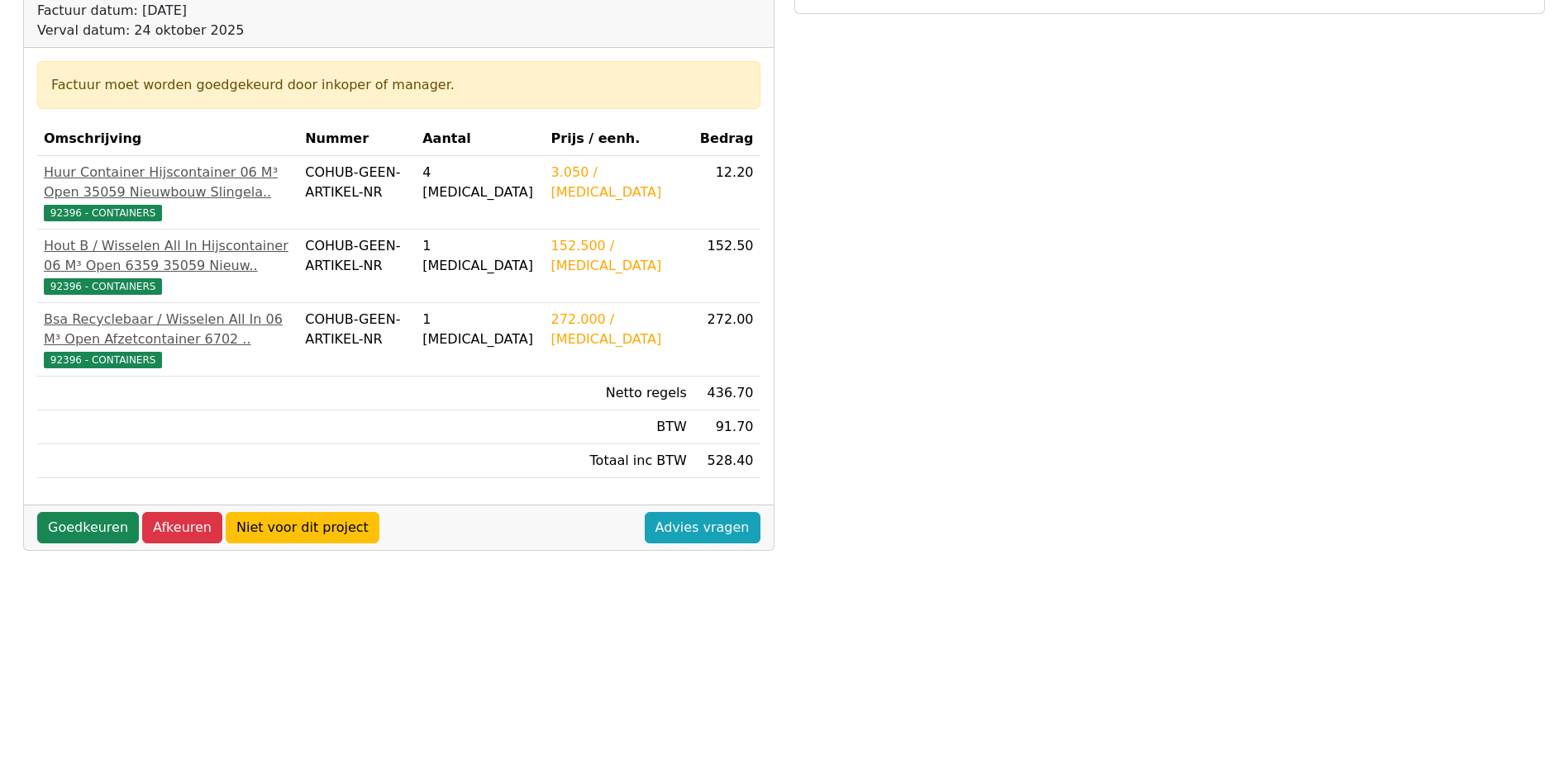
scroll to position [248, 0]
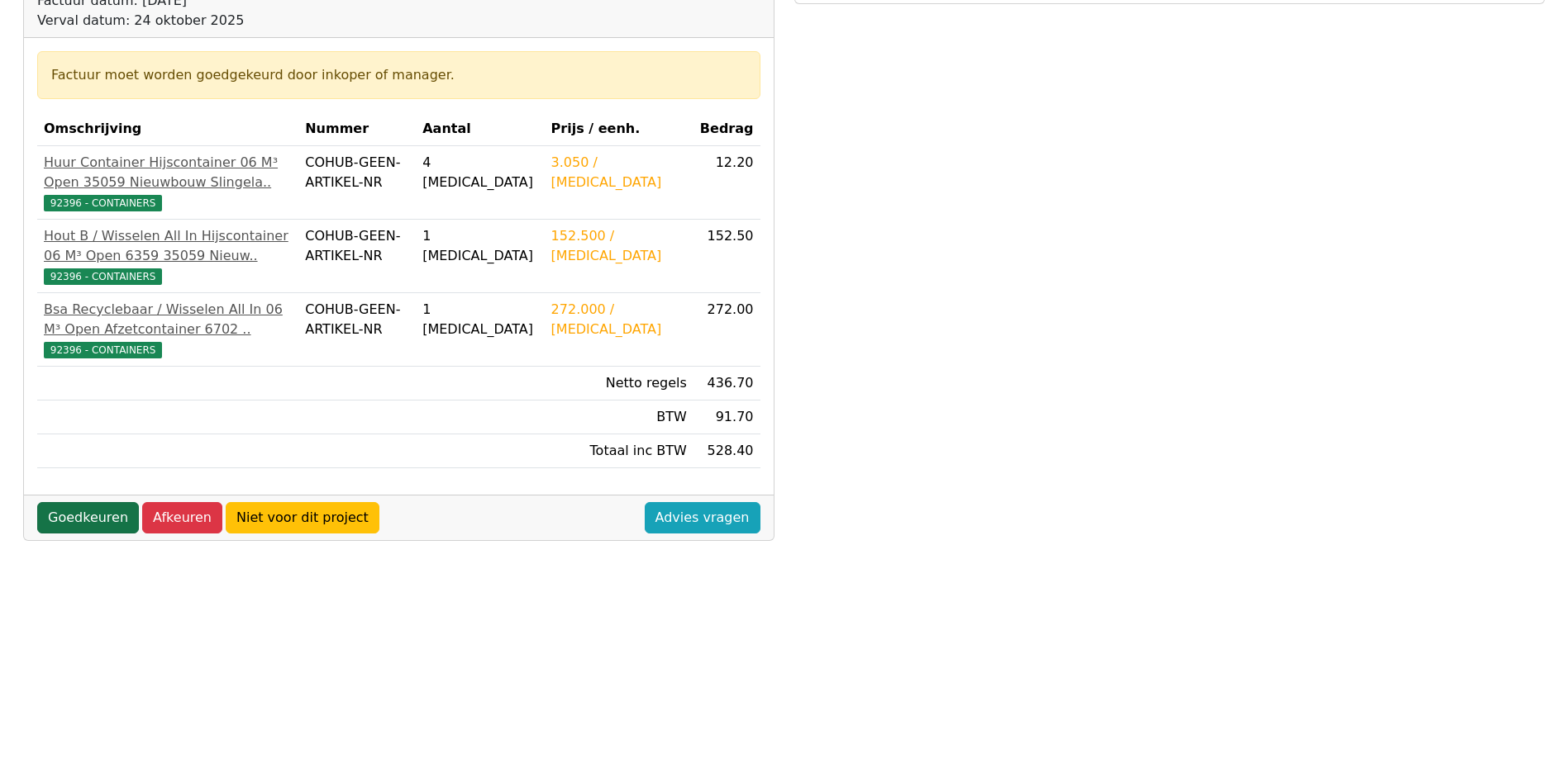
click at [103, 534] on link "Goedkeuren" at bounding box center [88, 518] width 102 height 32
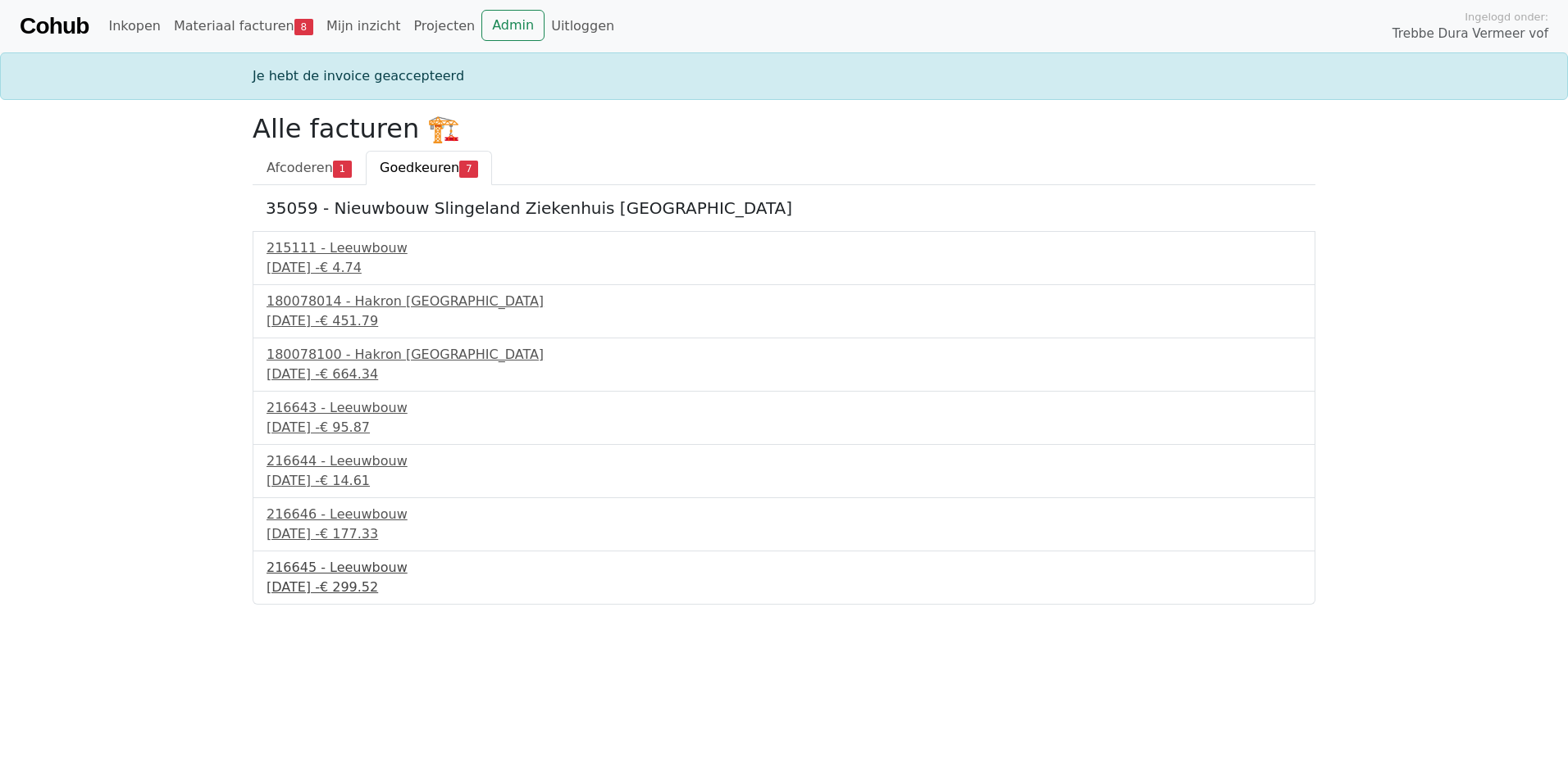
click at [323, 582] on div "24 september 2025 - € 299.52" at bounding box center [784, 588] width 1035 height 20
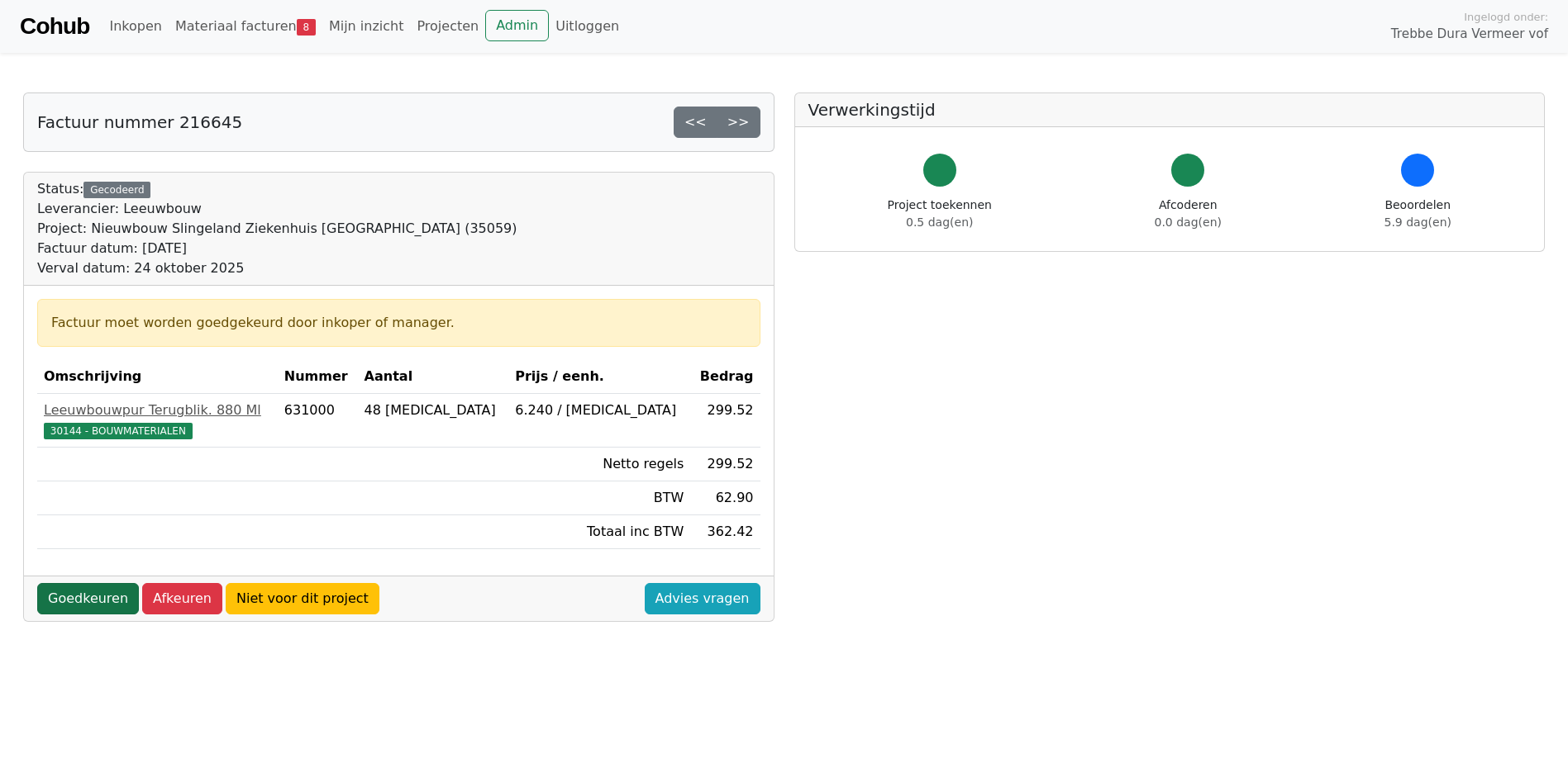
click at [109, 596] on link "Goedkeuren" at bounding box center [88, 599] width 102 height 32
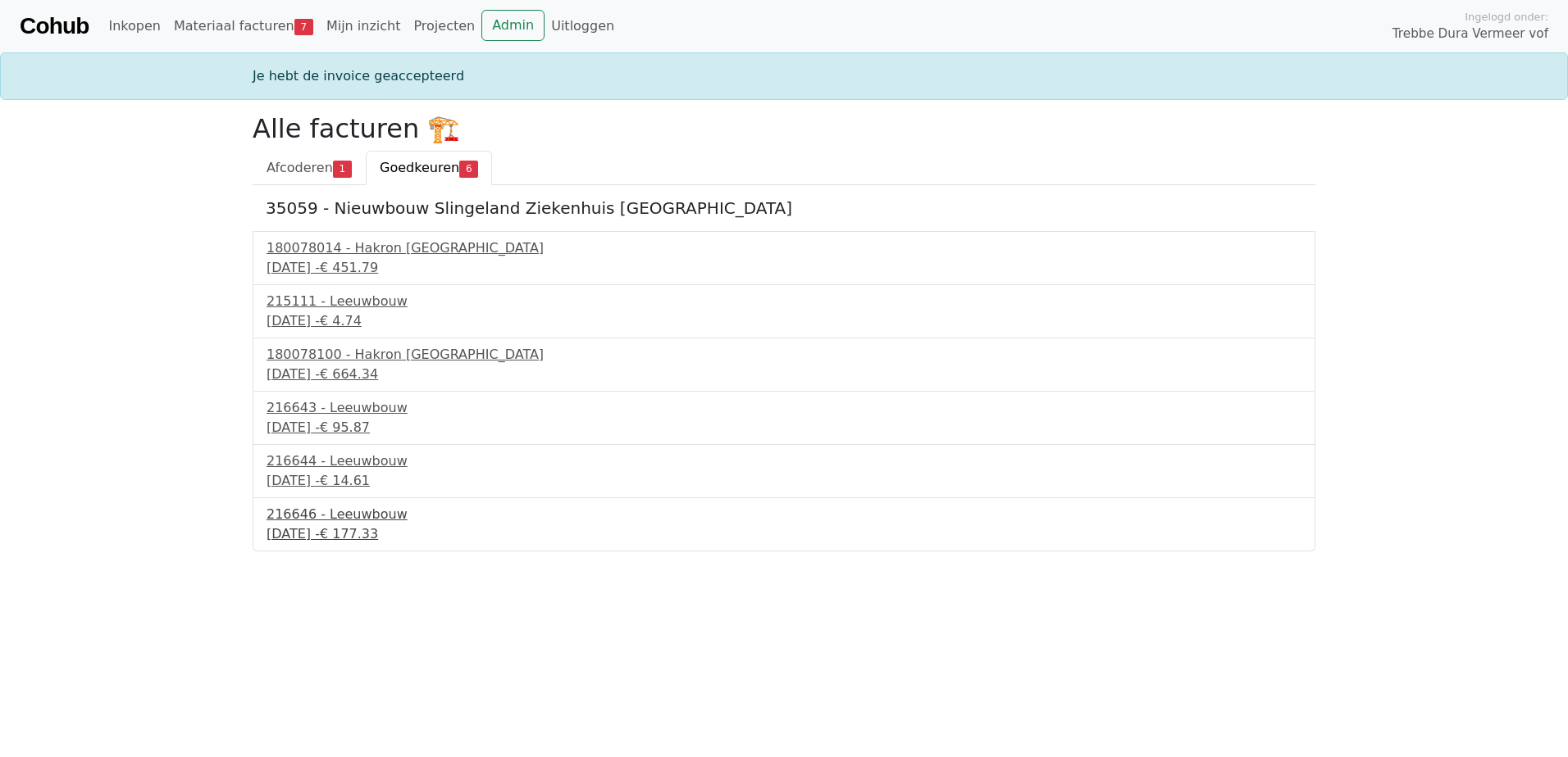
click at [345, 527] on div "[DATE] - € 177.33" at bounding box center [784, 534] width 1035 height 20
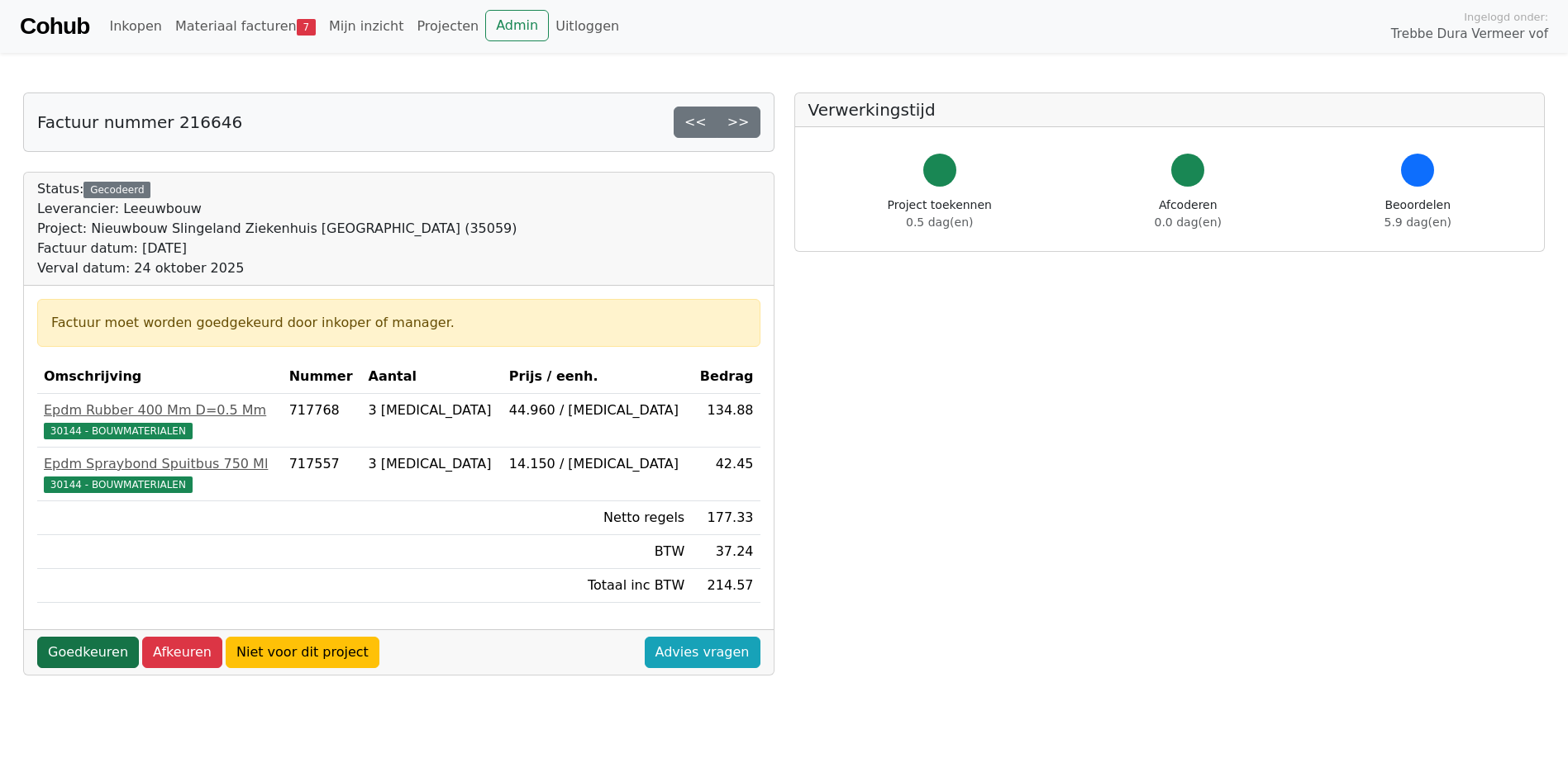
click at [104, 651] on link "Goedkeuren" at bounding box center [88, 653] width 102 height 32
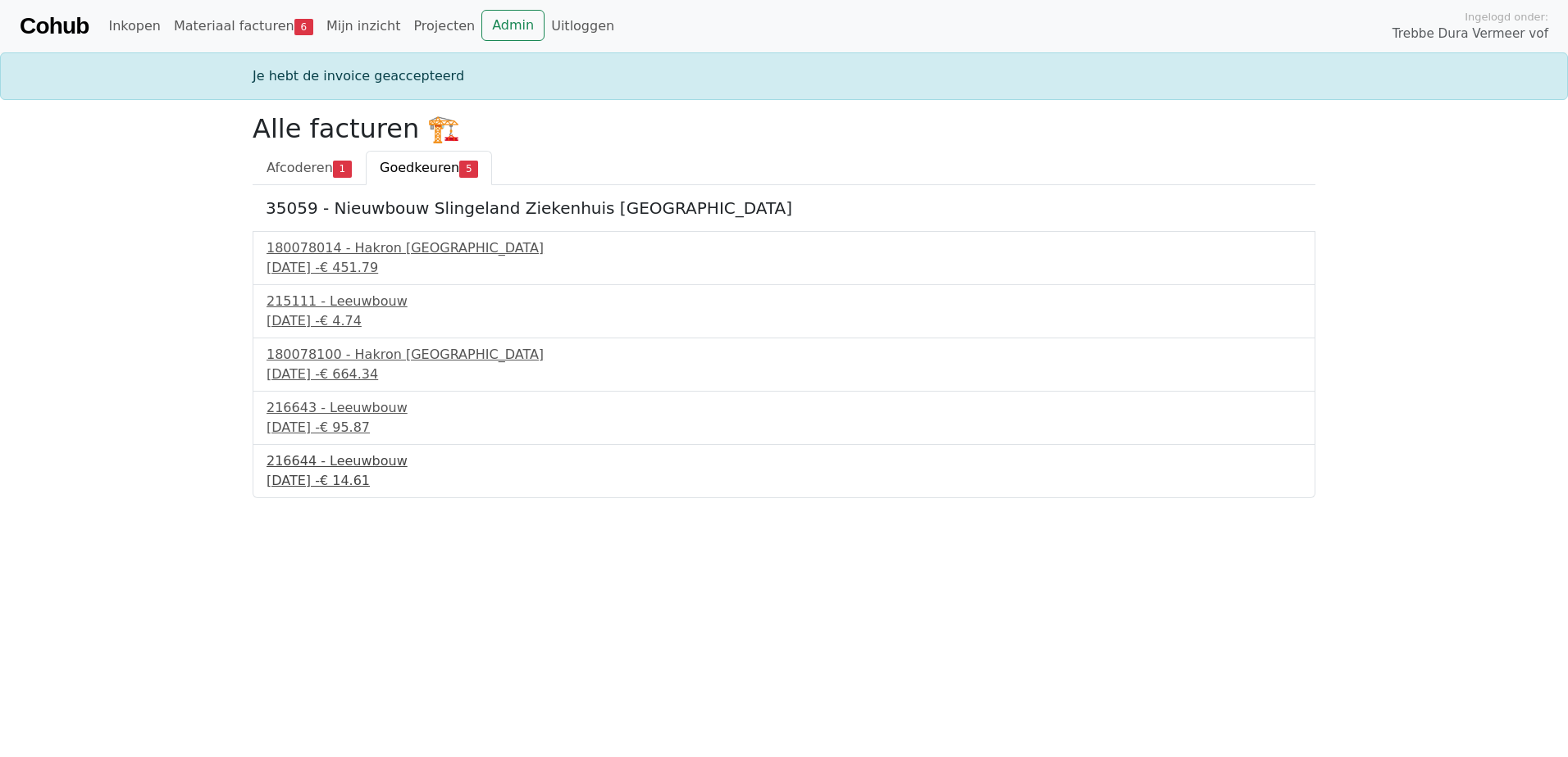
click at [367, 473] on div "[DATE] - € 14.61" at bounding box center [784, 481] width 1035 height 20
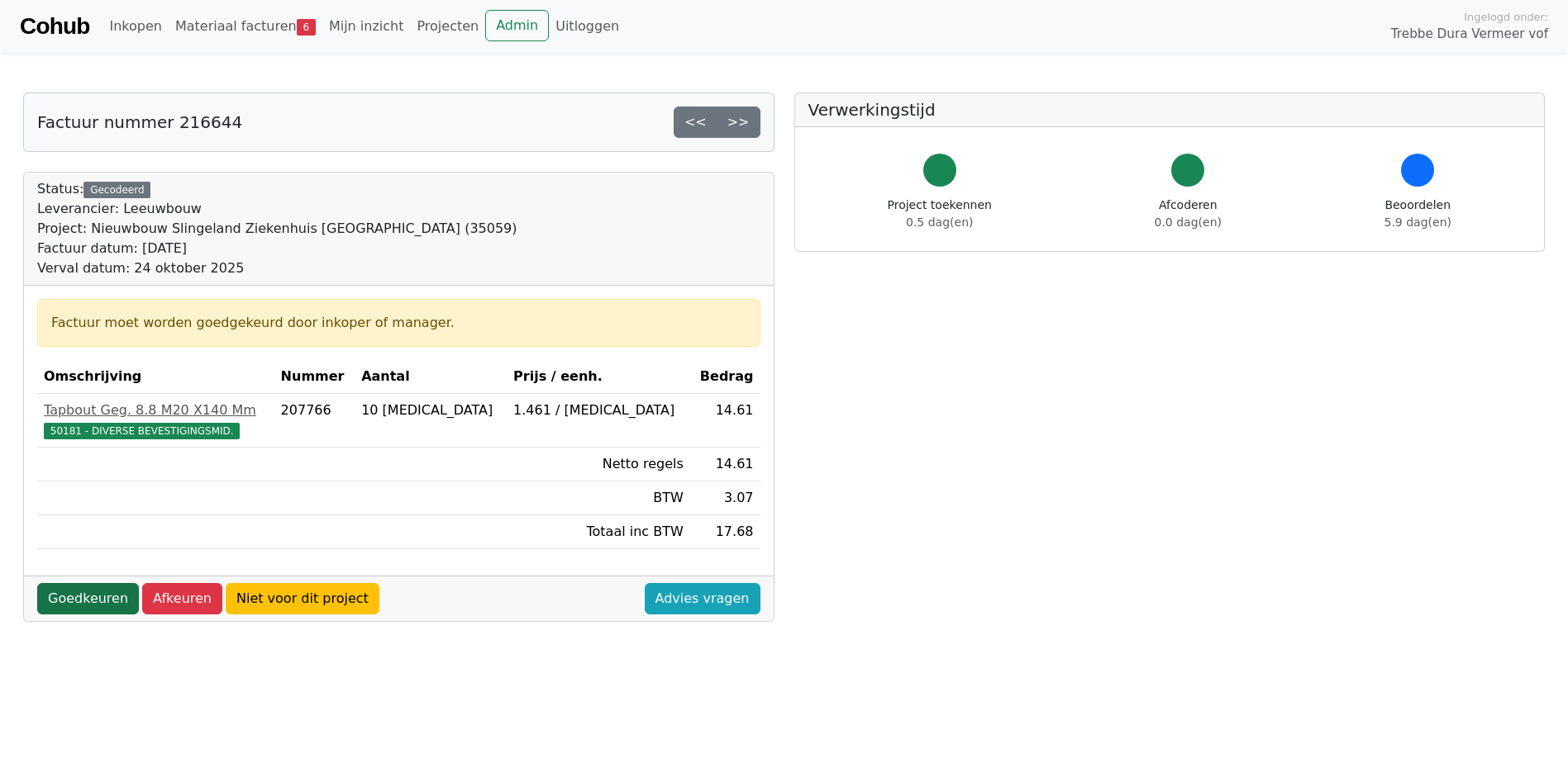
click at [69, 600] on link "Goedkeuren" at bounding box center [88, 599] width 102 height 32
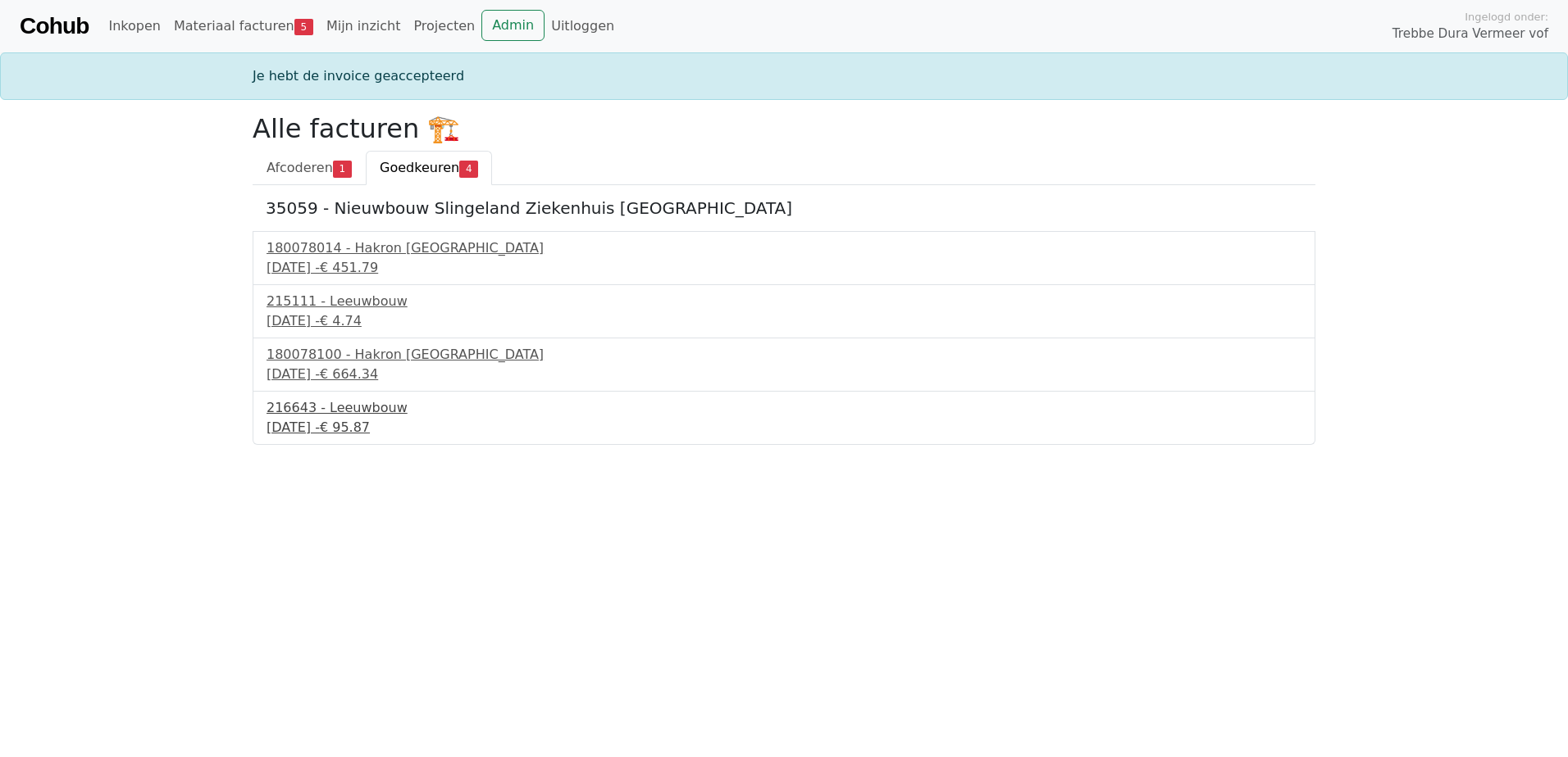
click at [366, 417] on div "216643 - Leeuwbouw" at bounding box center [784, 408] width 1035 height 20
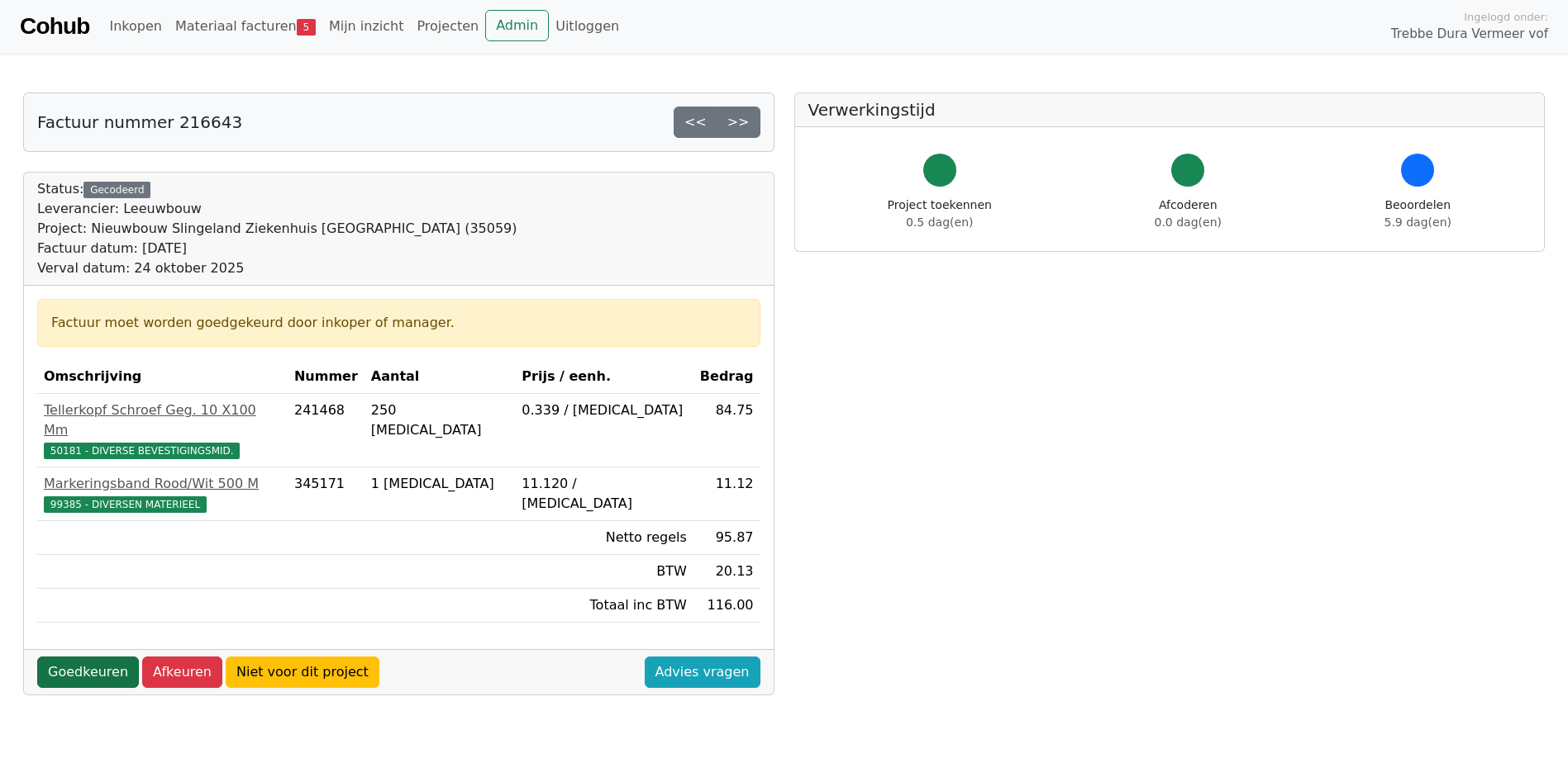
click at [89, 657] on link "Goedkeuren" at bounding box center [88, 672] width 102 height 32
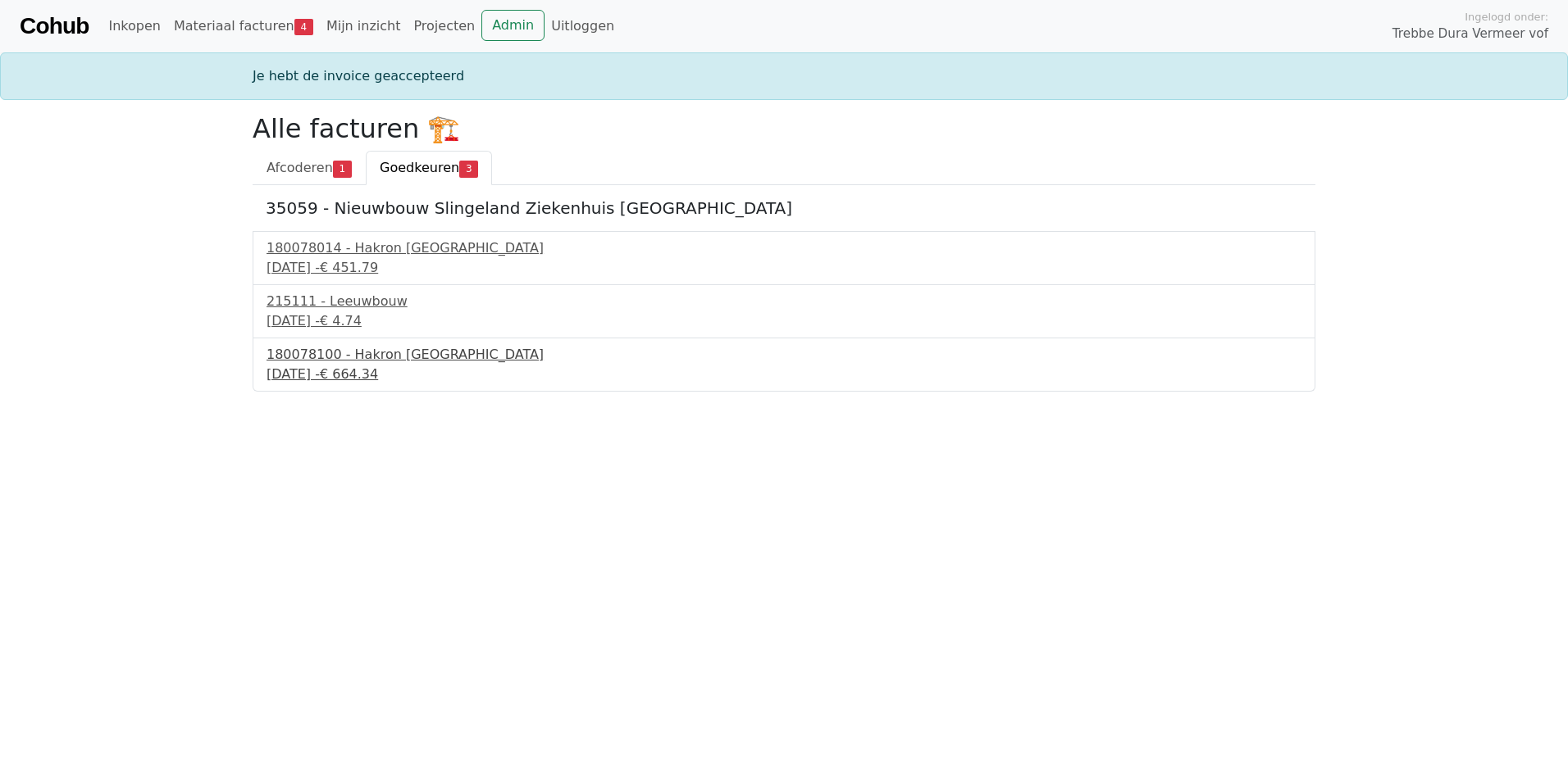
click at [364, 360] on div "180078100 - Hakron [GEOGRAPHIC_DATA]" at bounding box center [784, 355] width 1035 height 20
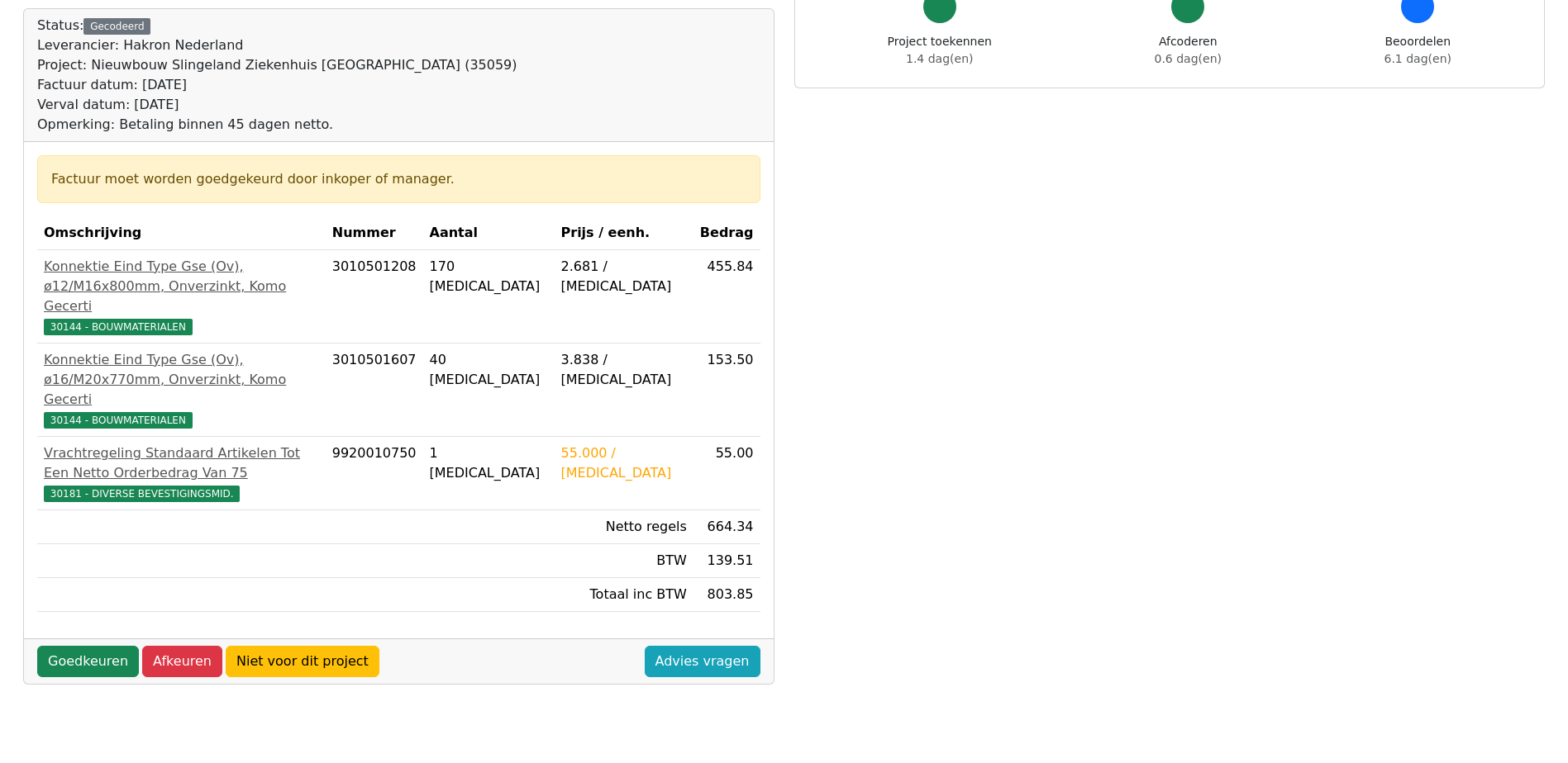
scroll to position [165, 0]
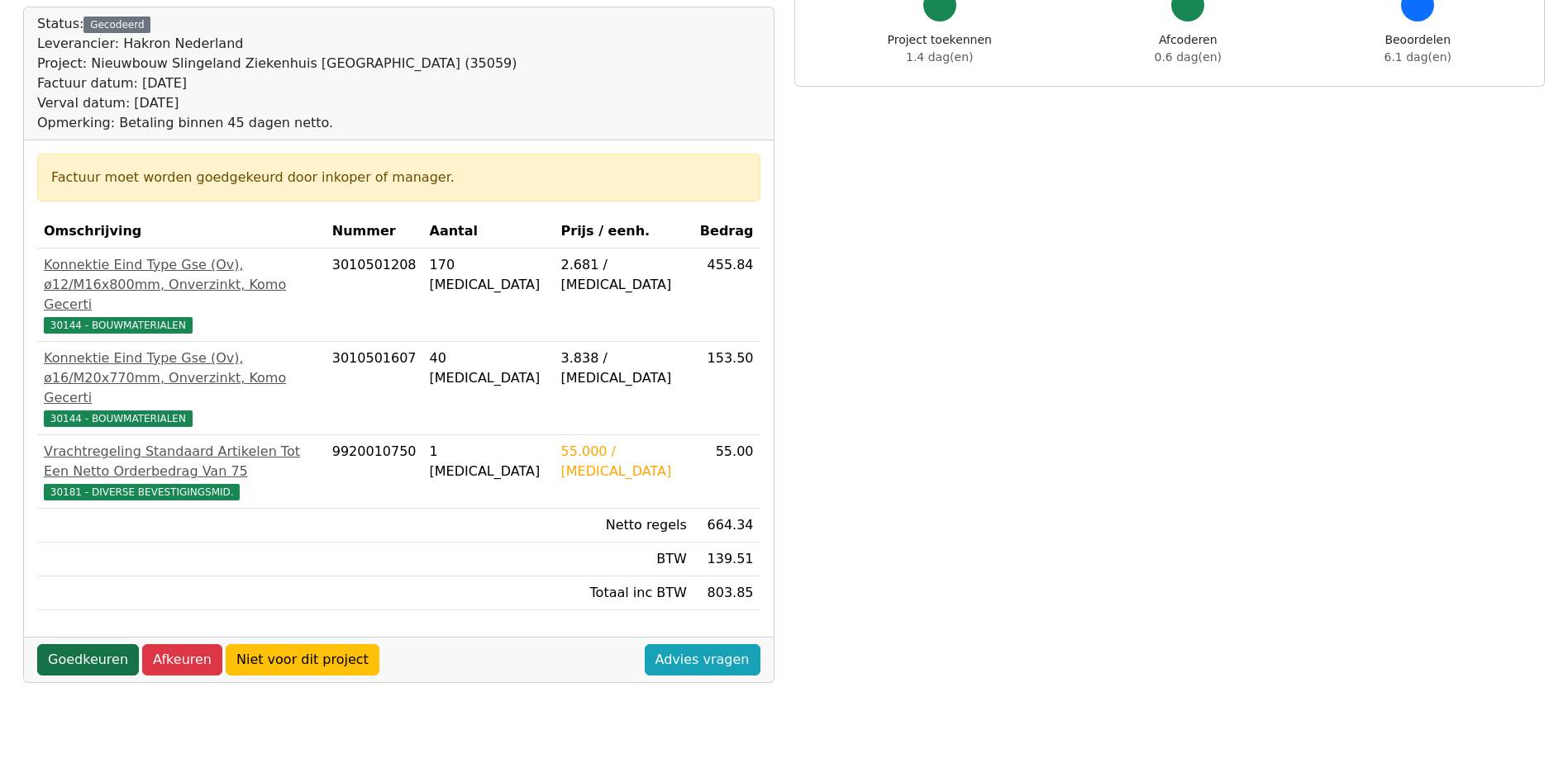
click at [91, 644] on link "Goedkeuren" at bounding box center [88, 660] width 102 height 32
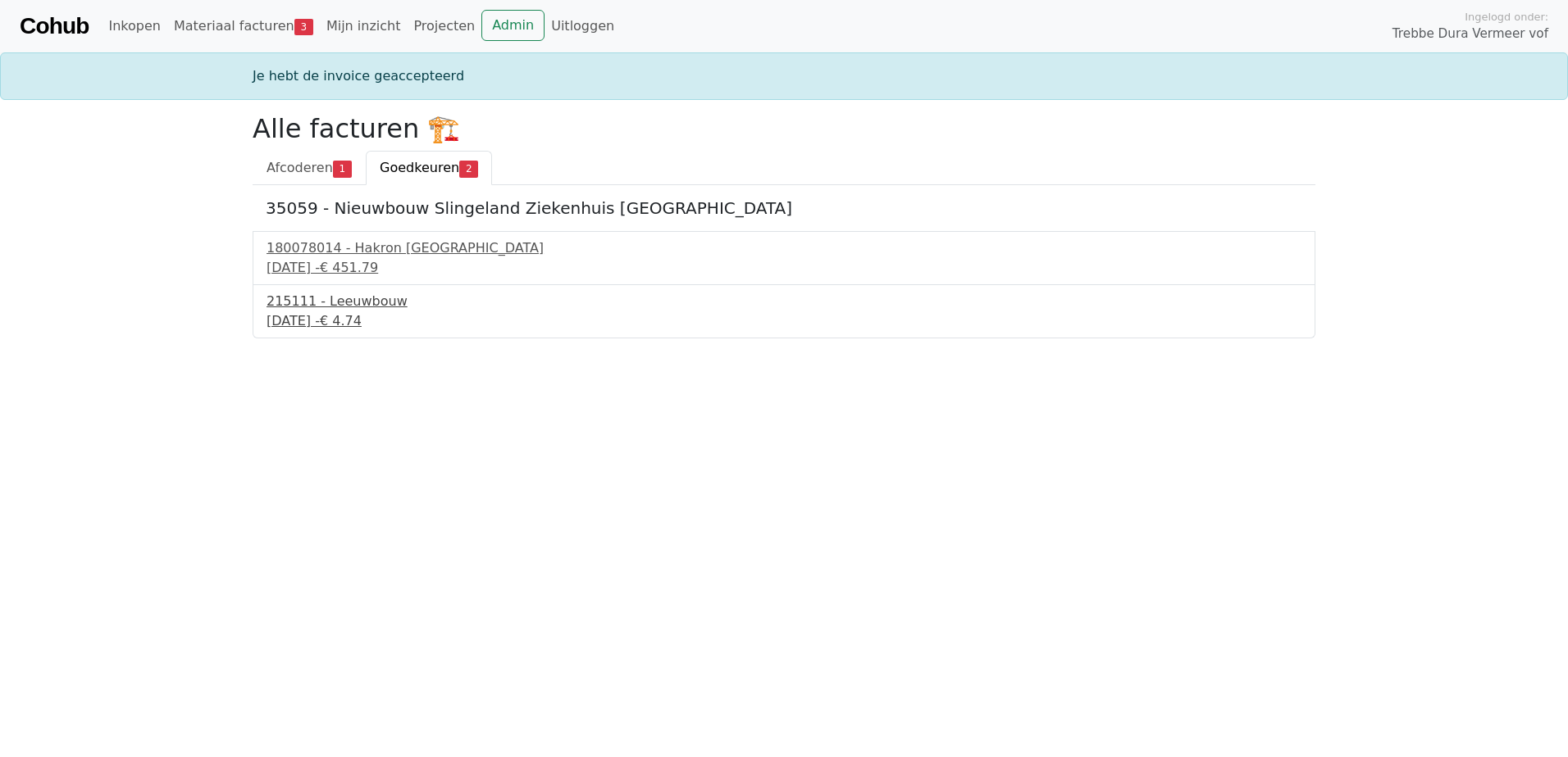
click at [347, 302] on div "215111 - Leeuwbouw" at bounding box center [784, 302] width 1035 height 20
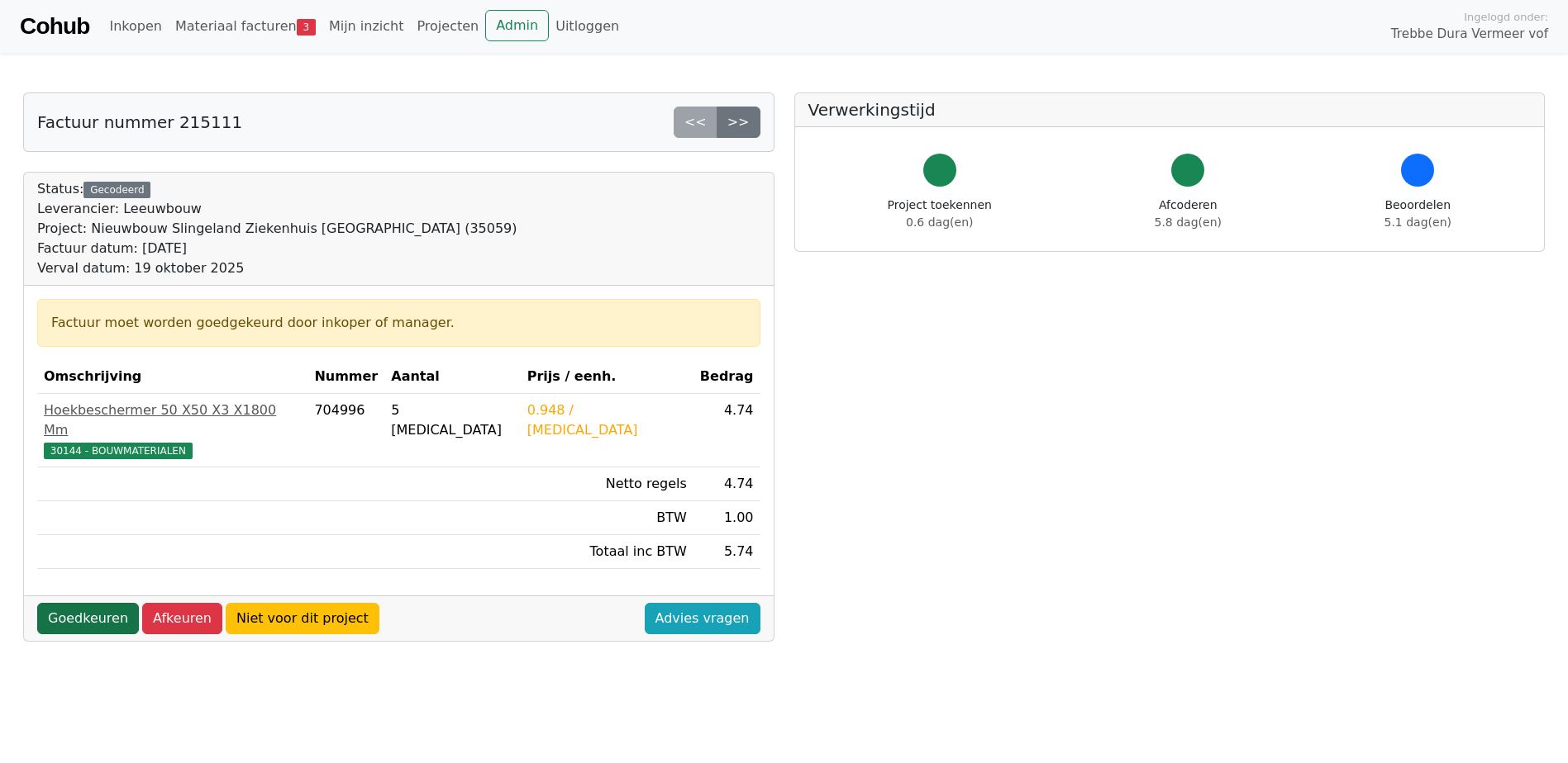
click at [88, 603] on link "Goedkeuren" at bounding box center [88, 619] width 102 height 32
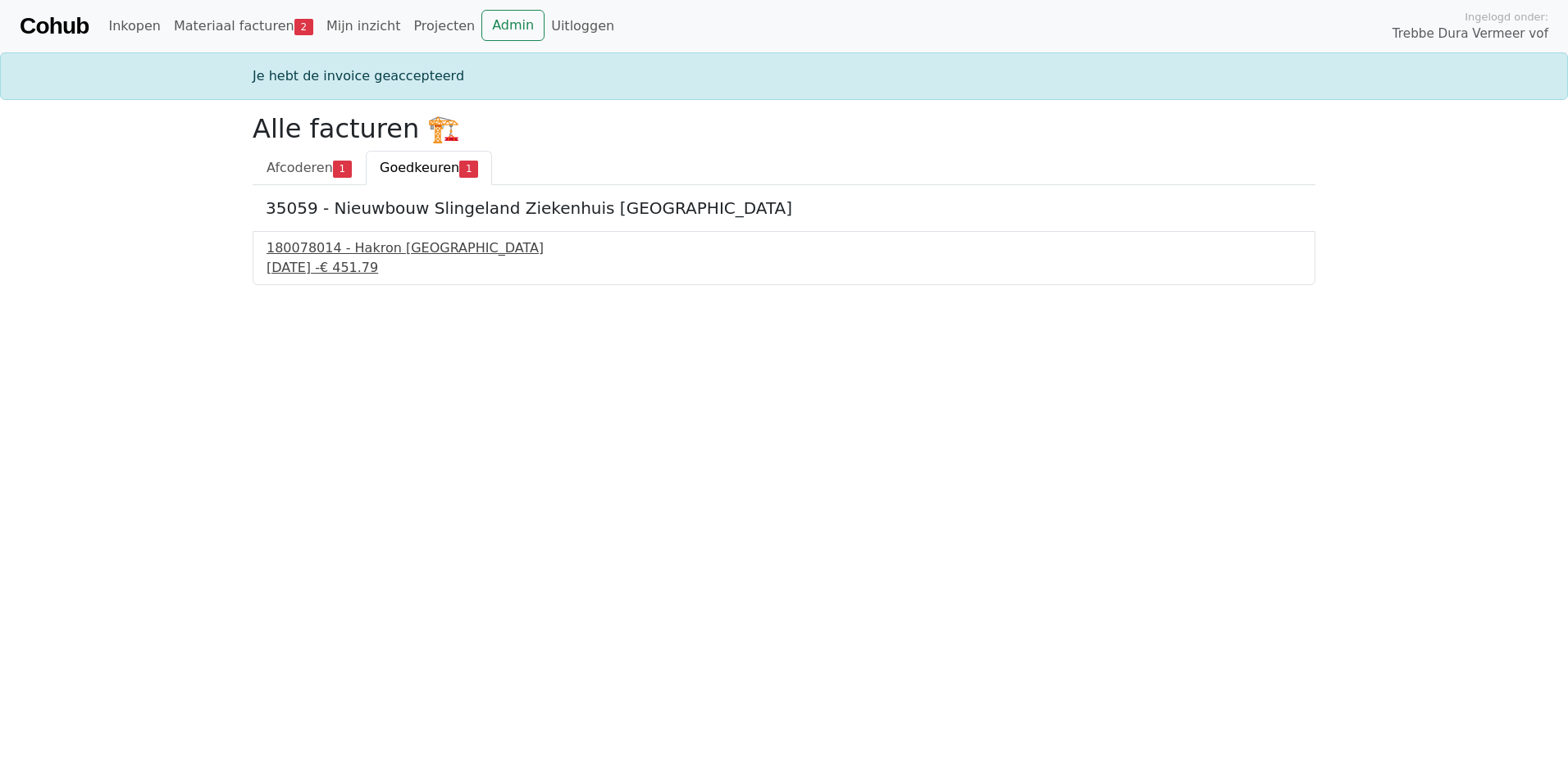
click at [378, 262] on div "19 september 2025 - € 451.79" at bounding box center [784, 268] width 1035 height 20
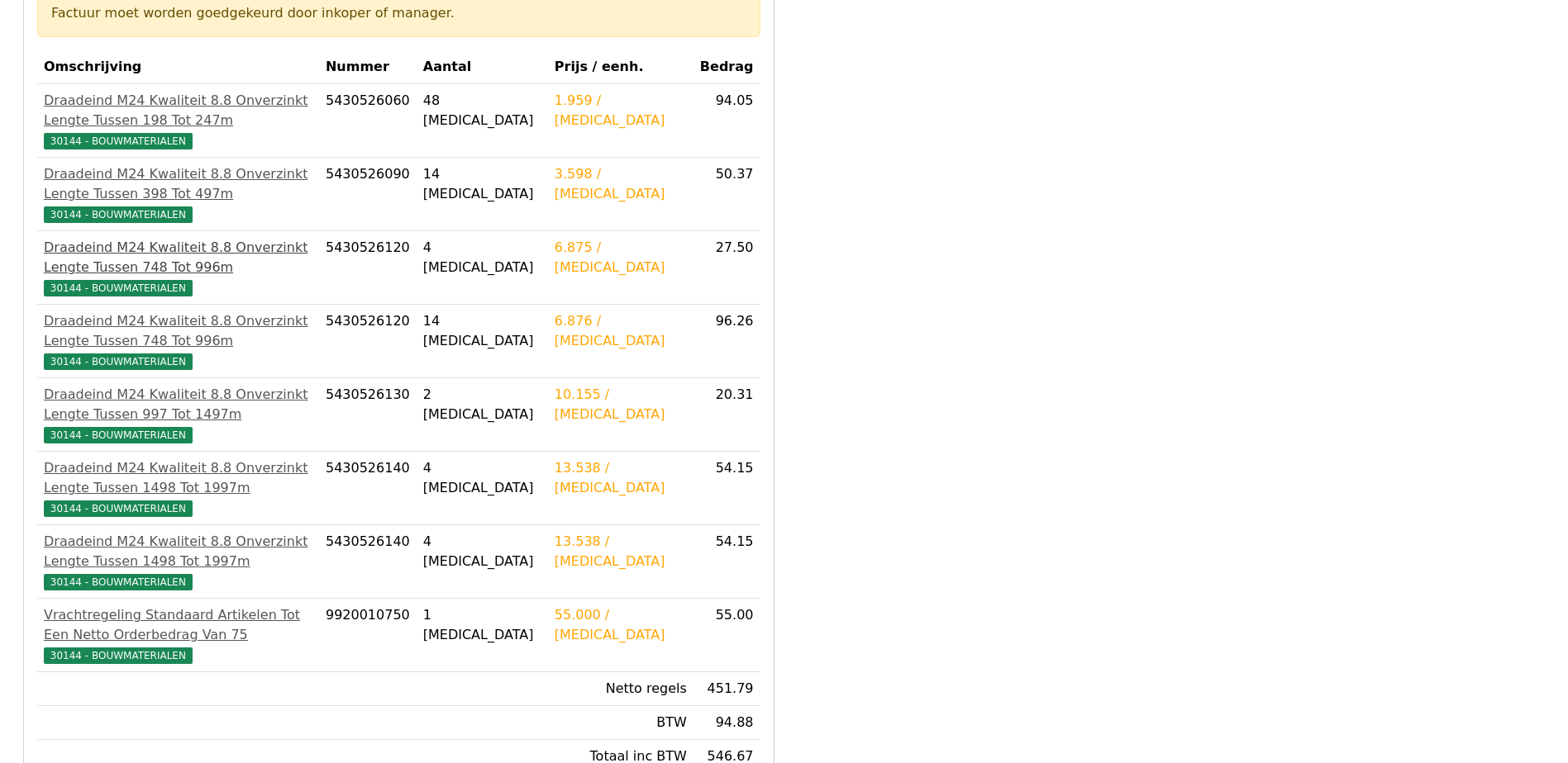
scroll to position [331, 0]
